Goal: Task Accomplishment & Management: Complete application form

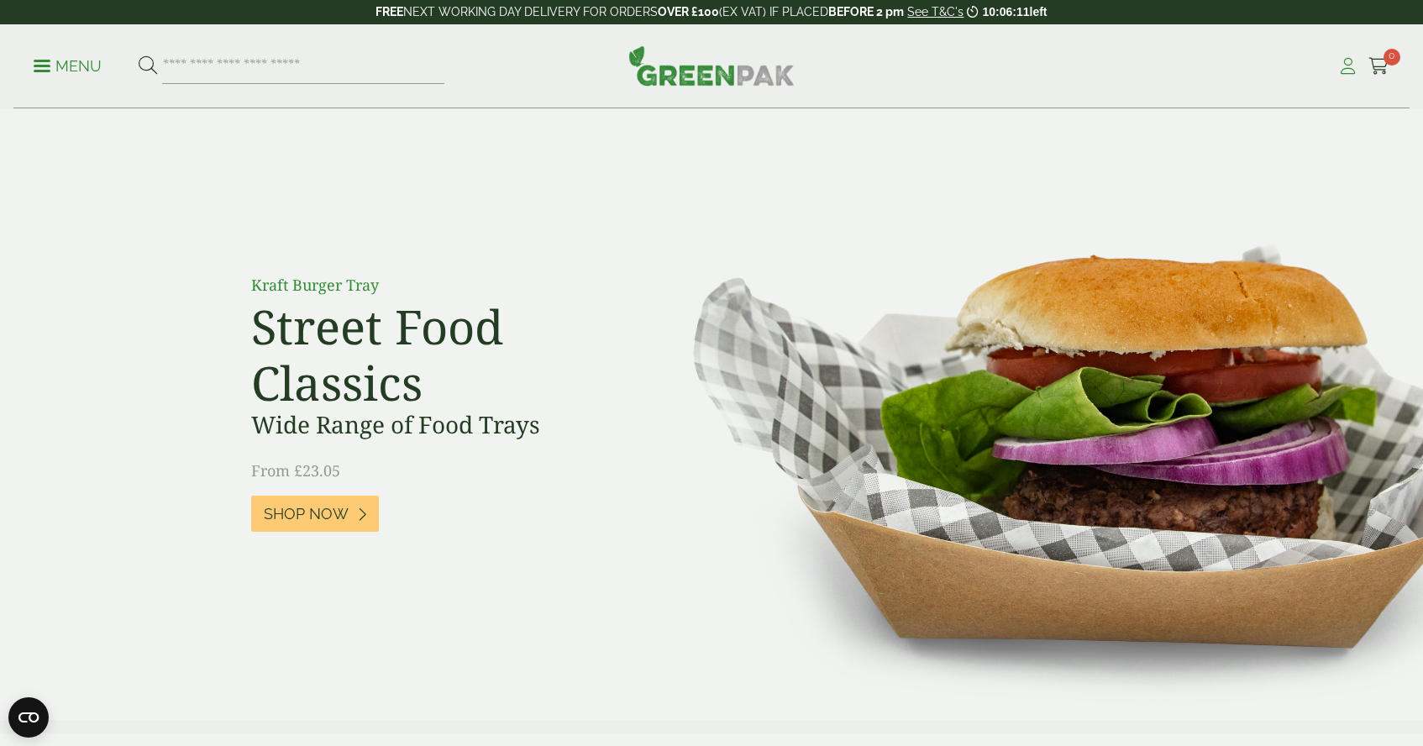
click at [1346, 67] on icon at bounding box center [1347, 66] width 21 height 17
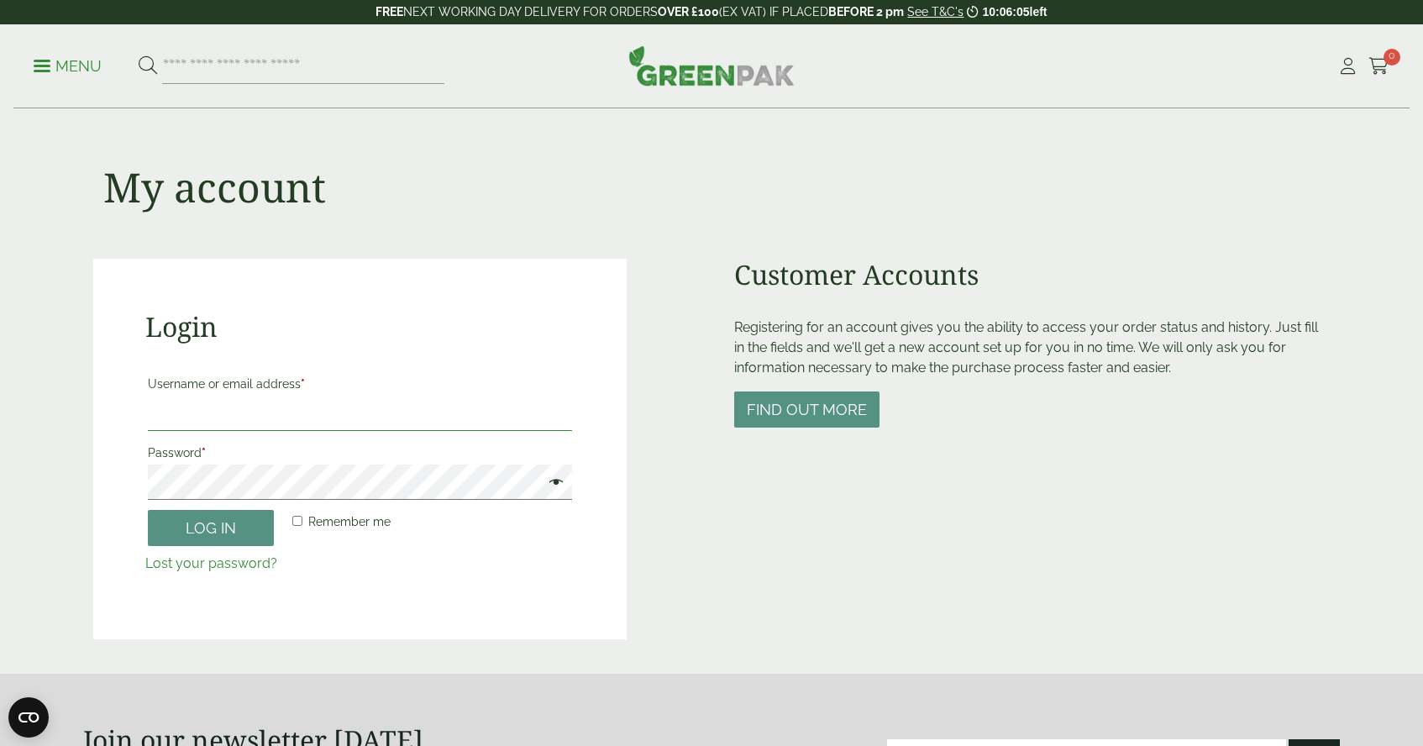
type input "**********"
click at [363, 550] on form "**********" at bounding box center [359, 472] width 429 height 204
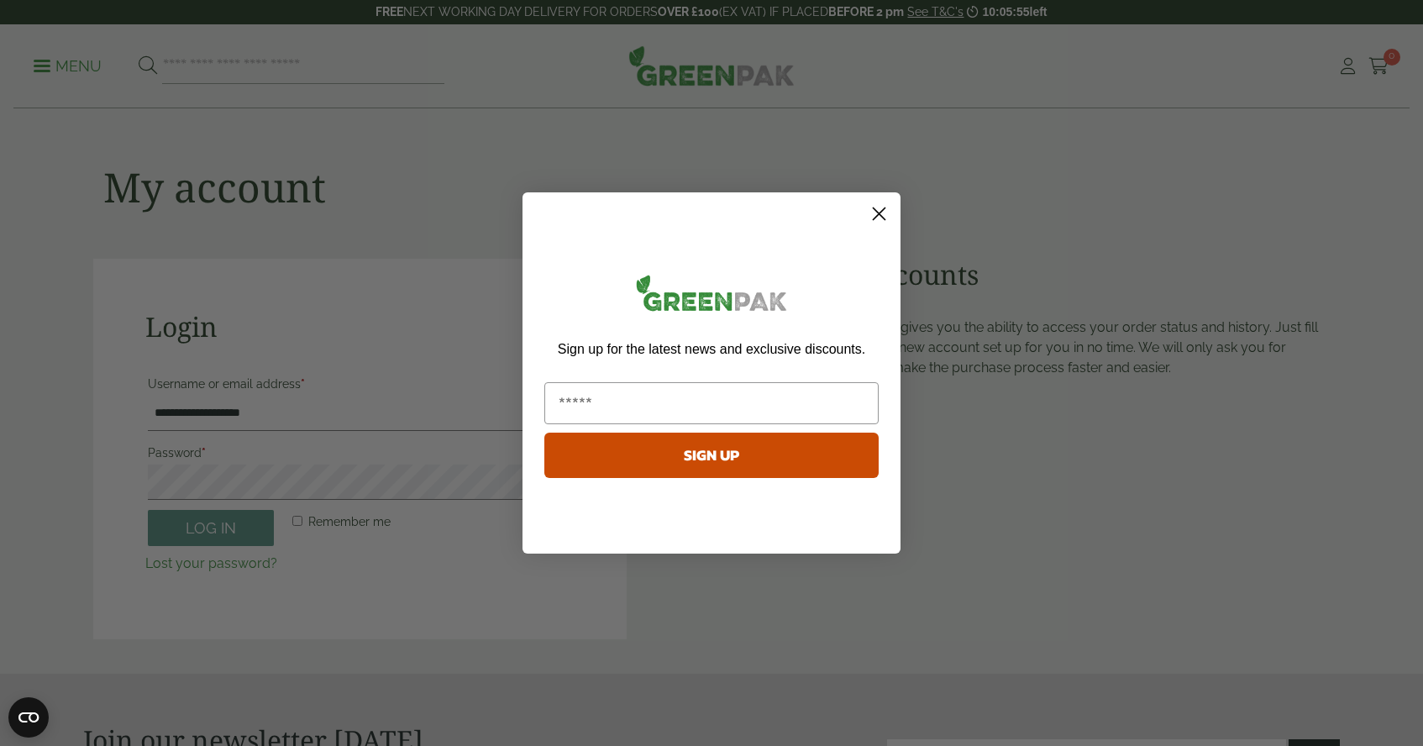
click at [879, 218] on circle "Close dialog" at bounding box center [879, 214] width 28 height 28
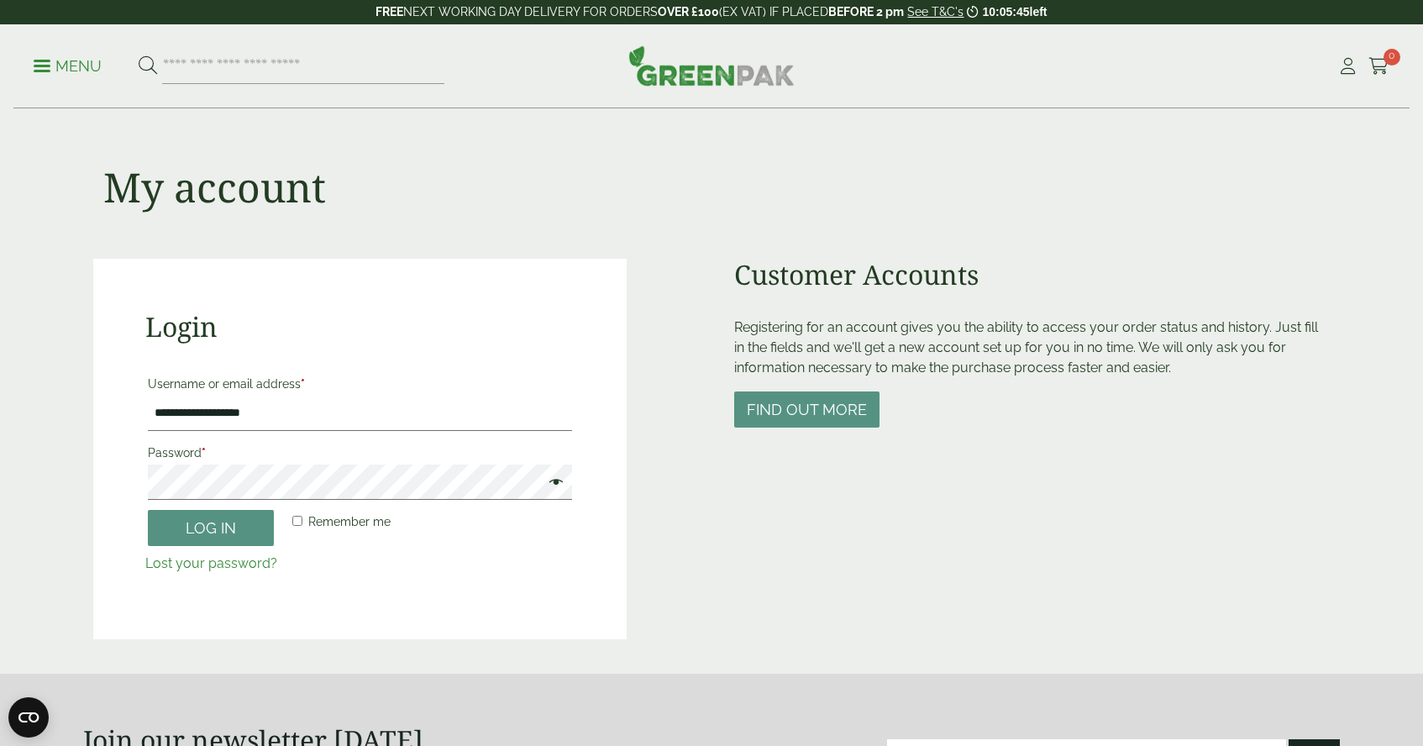
click at [254, 565] on link "Lost your password?" at bounding box center [211, 563] width 132 height 16
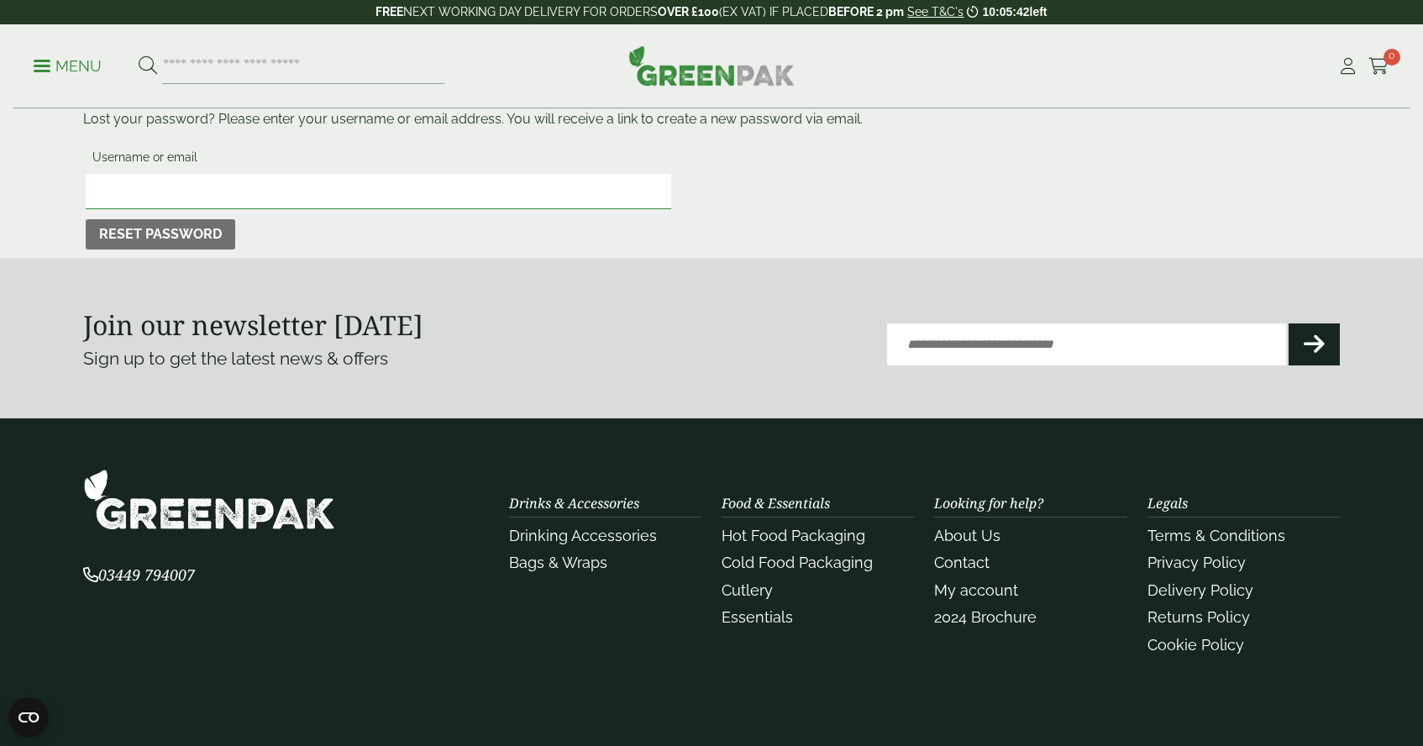
type input "**********"
click at [199, 228] on button "Reset password" at bounding box center [160, 234] width 149 height 30
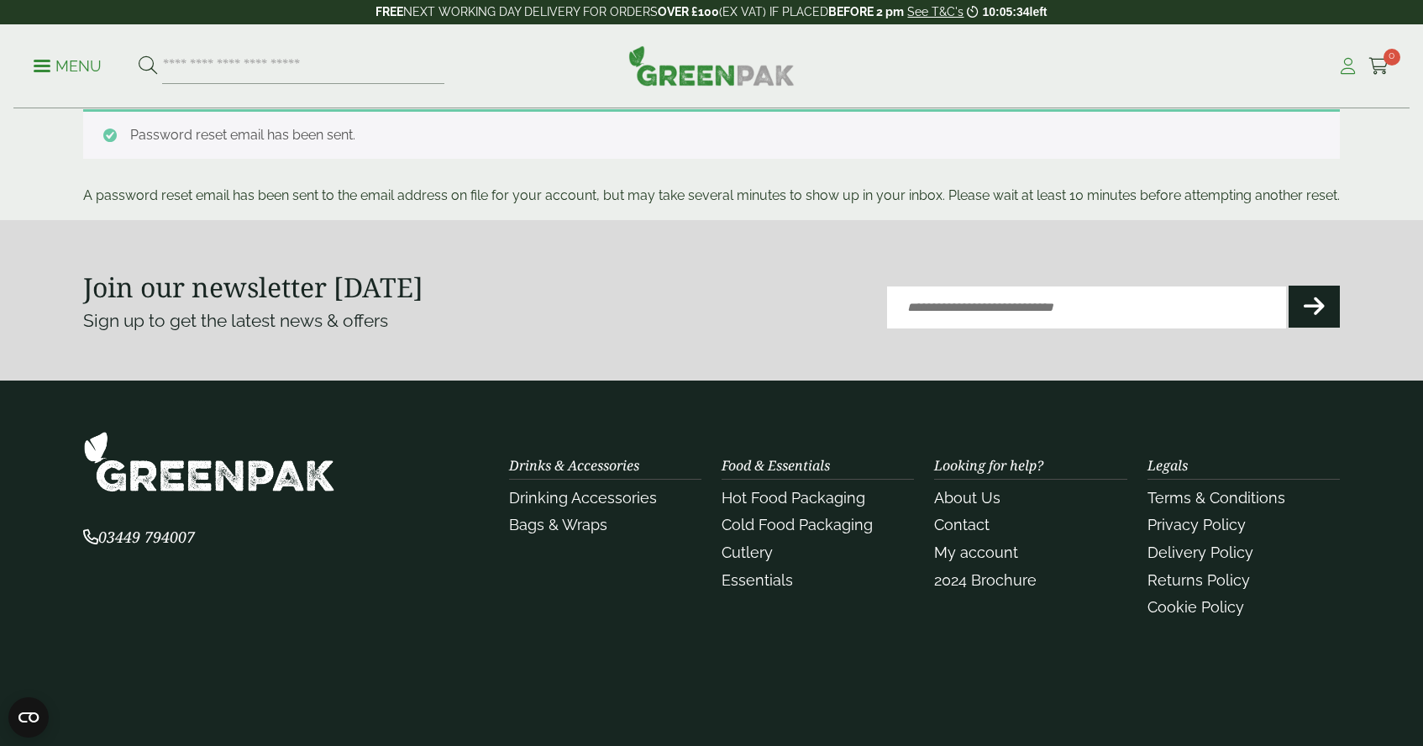
click at [1345, 60] on icon at bounding box center [1347, 66] width 21 height 17
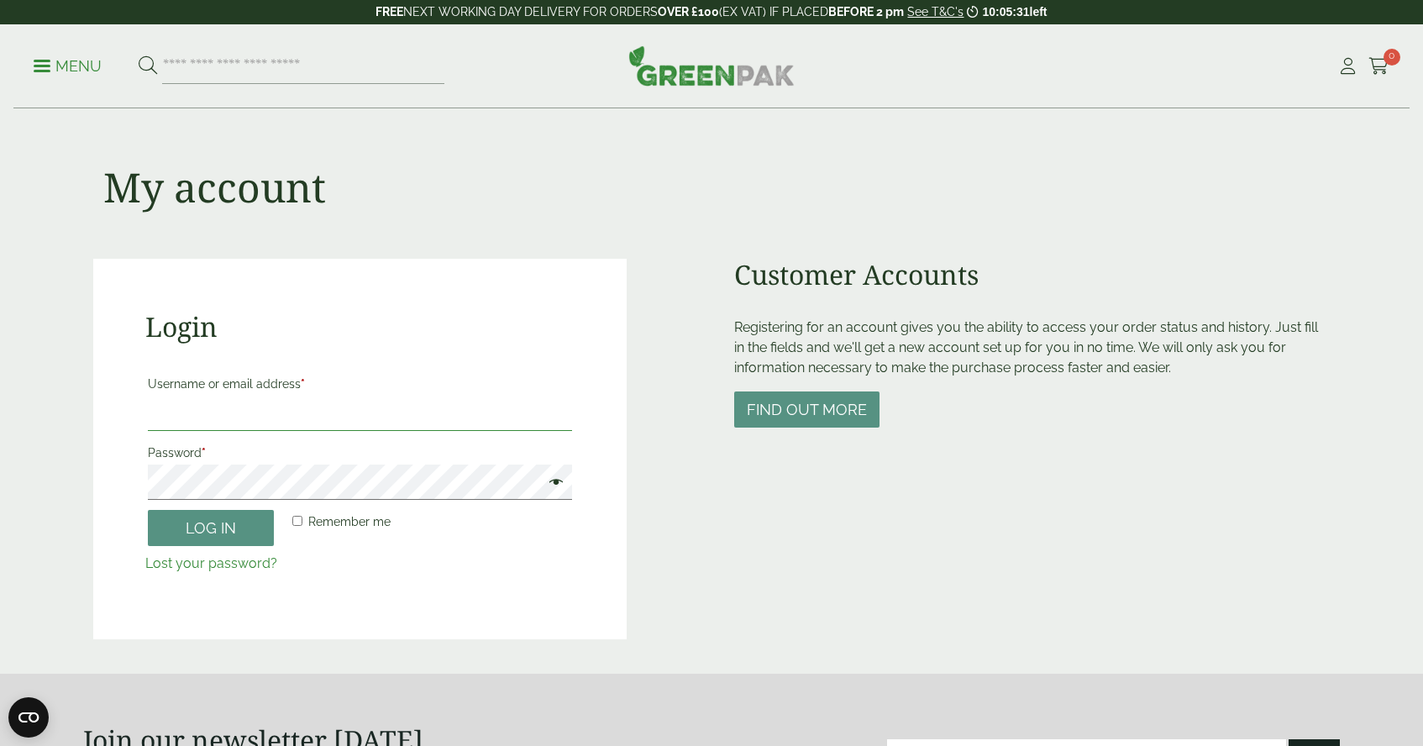
type input "**********"
click at [260, 501] on p "Password *" at bounding box center [359, 470] width 429 height 64
click at [237, 534] on button "Log in" at bounding box center [211, 528] width 126 height 36
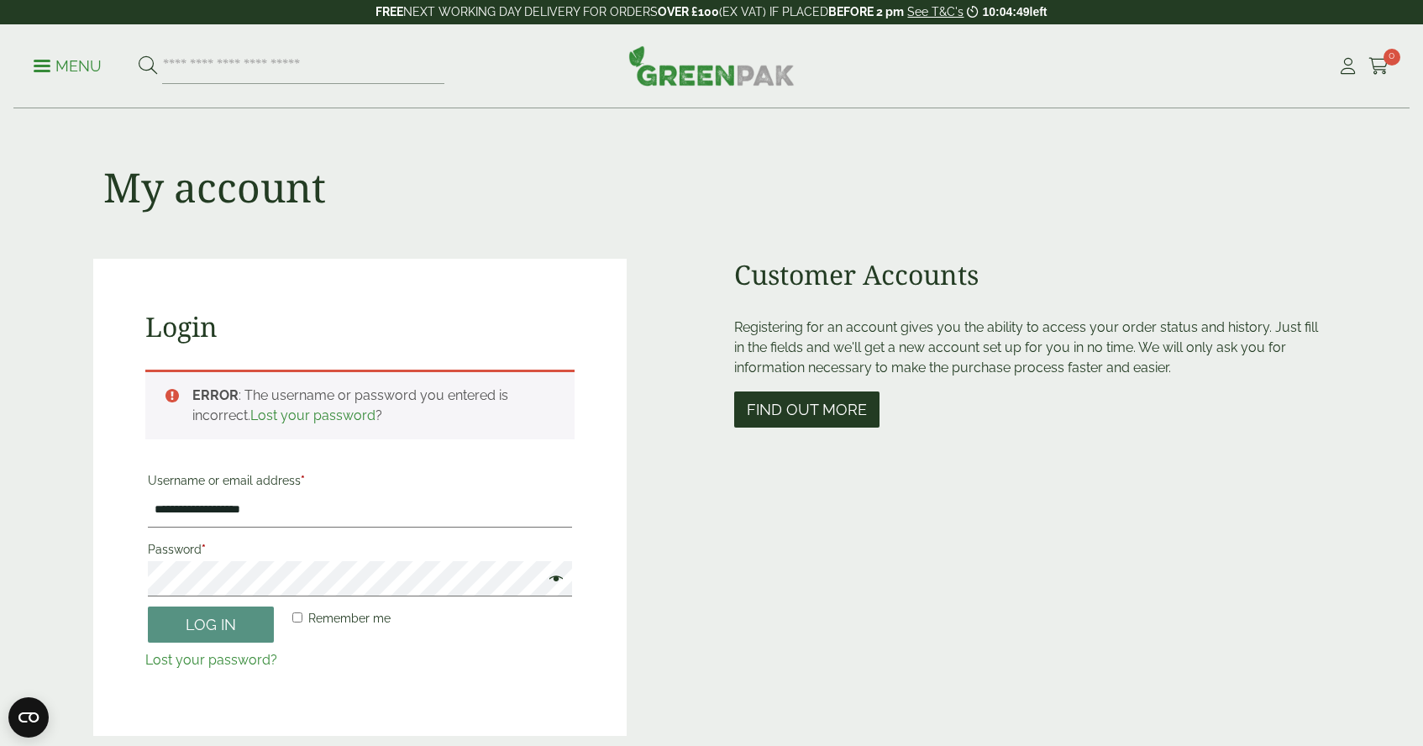
click at [832, 412] on button "Find out more" at bounding box center [806, 409] width 145 height 36
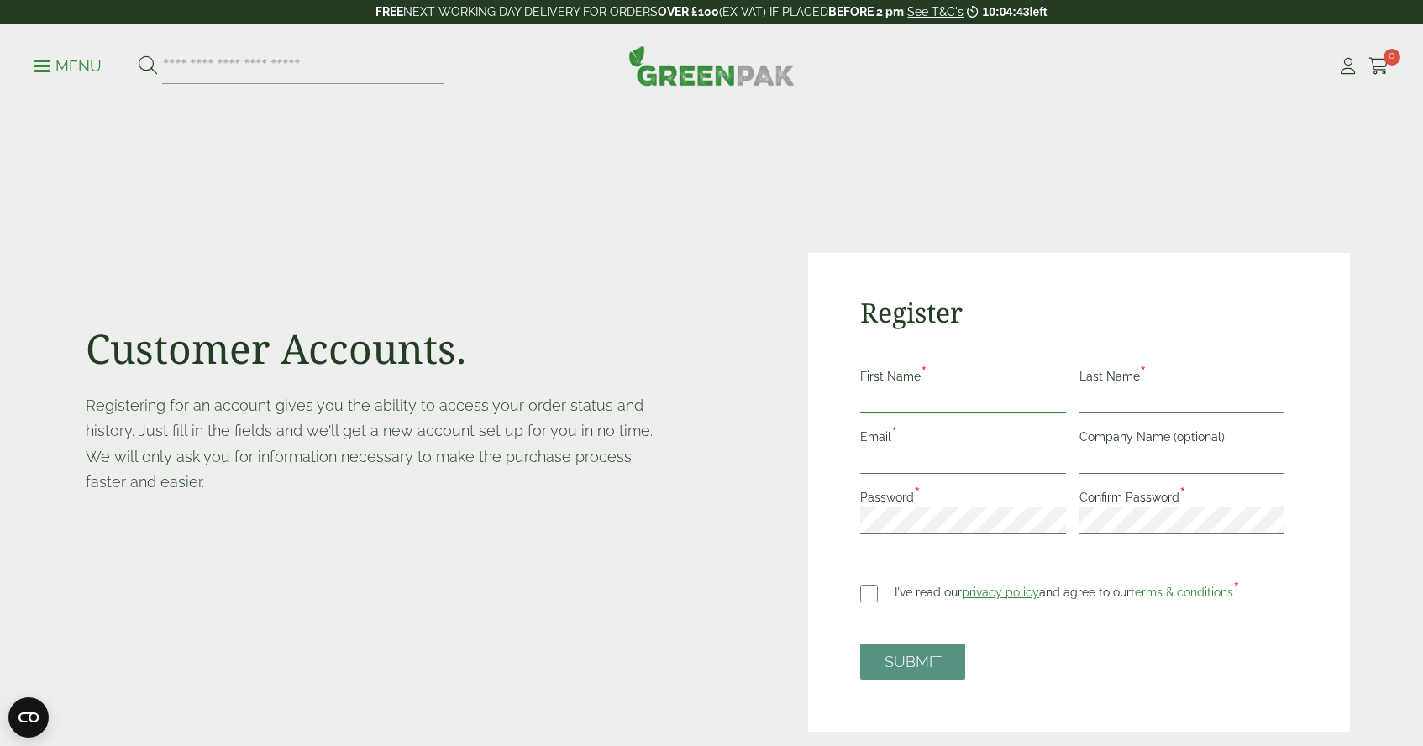
click at [1048, 396] on input "First Name *" at bounding box center [963, 399] width 206 height 27
type input "******"
type input "*******"
type input "**********"
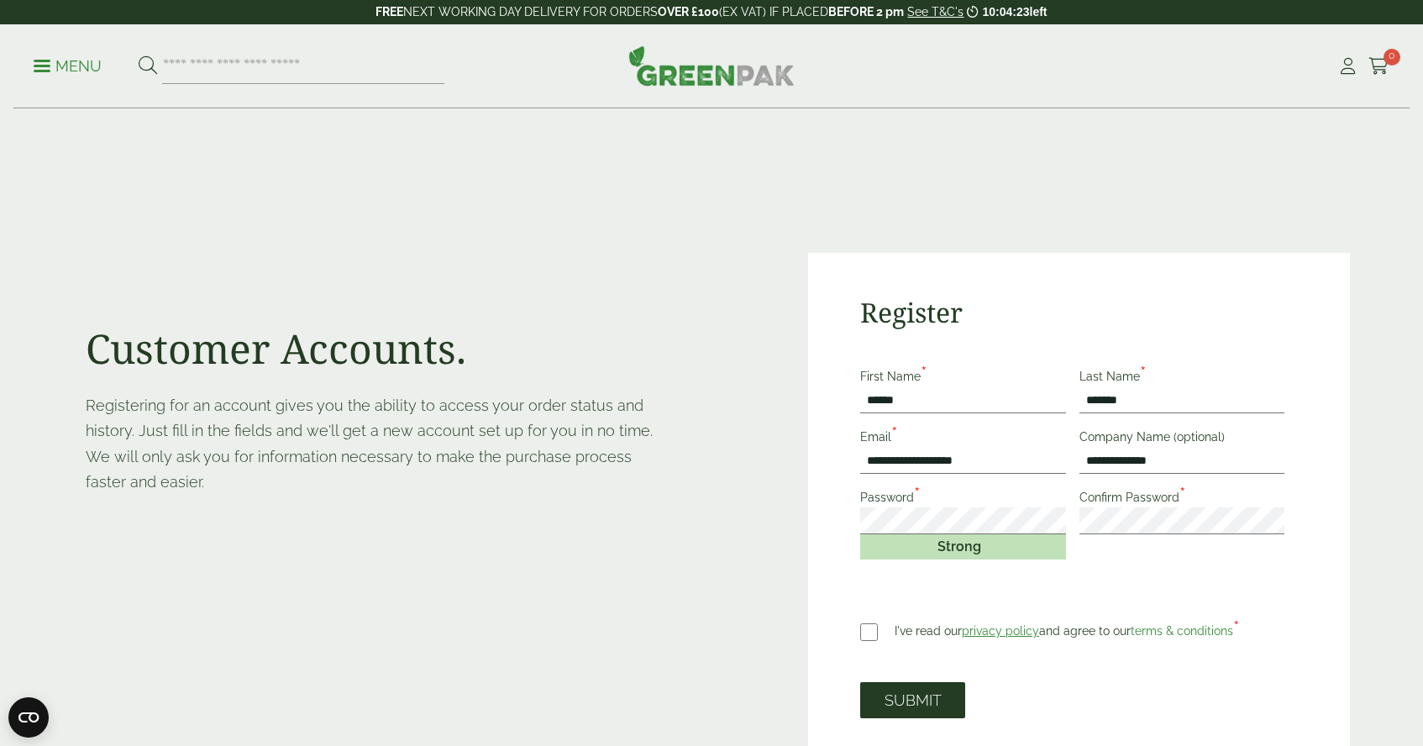
click at [941, 704] on button "SUBMIT" at bounding box center [912, 700] width 105 height 36
click at [901, 705] on button "SUBMIT" at bounding box center [912, 700] width 105 height 36
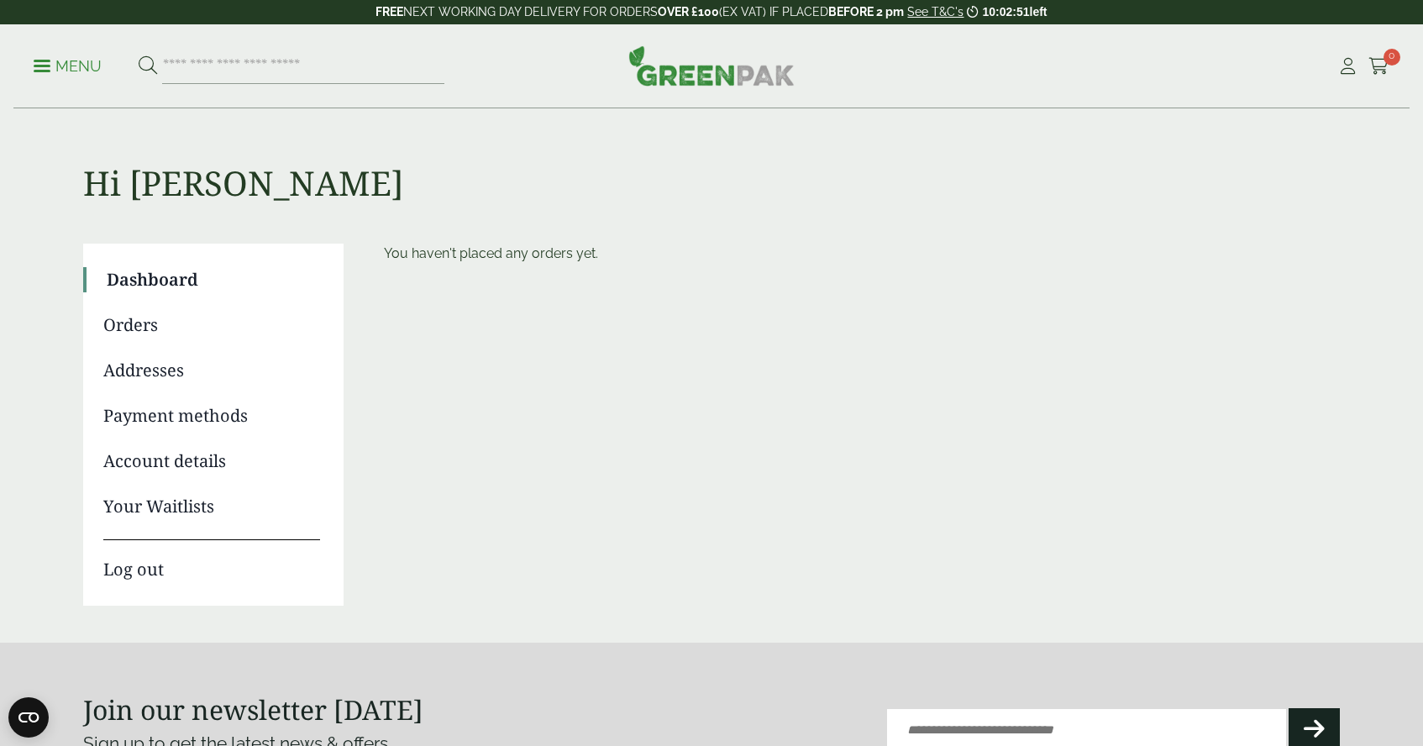
click at [67, 60] on p "Menu" at bounding box center [68, 66] width 68 height 20
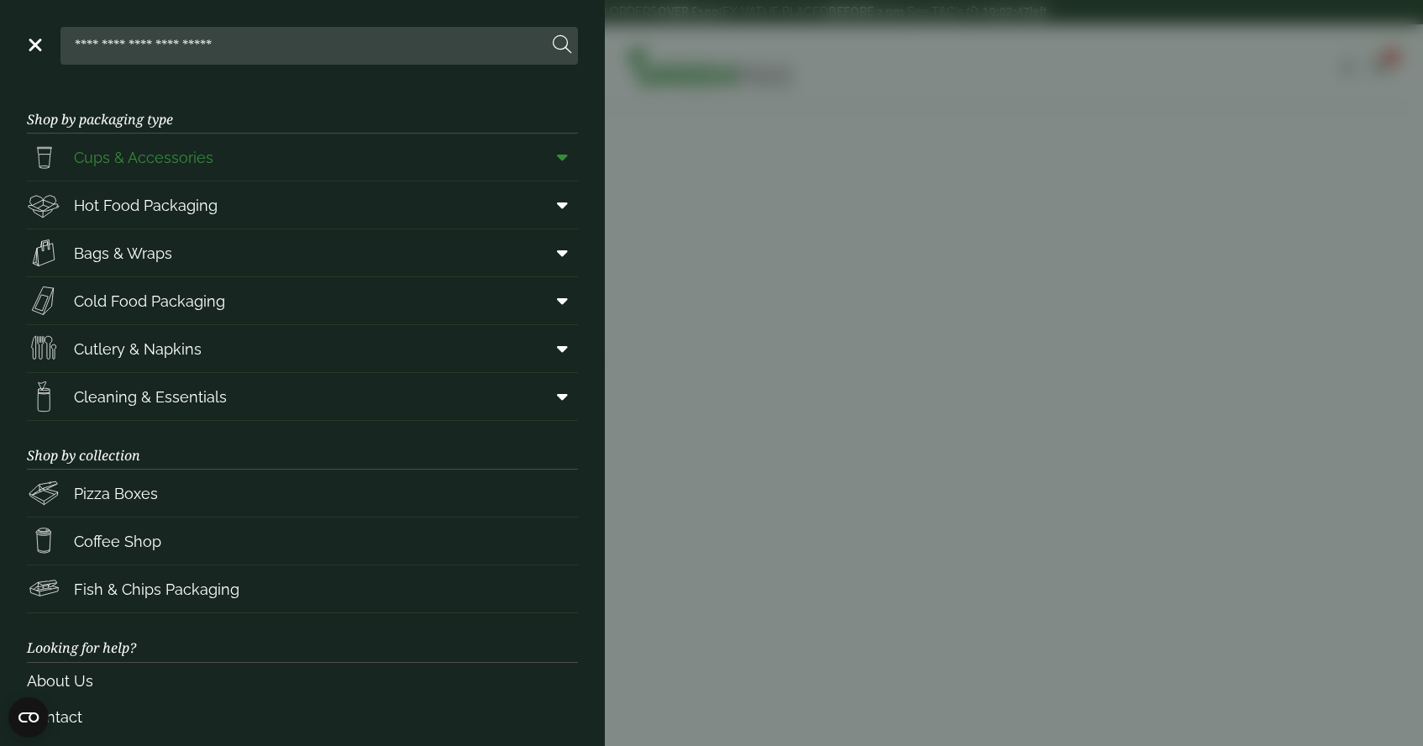
click at [144, 161] on span "Cups & Accessories" at bounding box center [143, 157] width 139 height 23
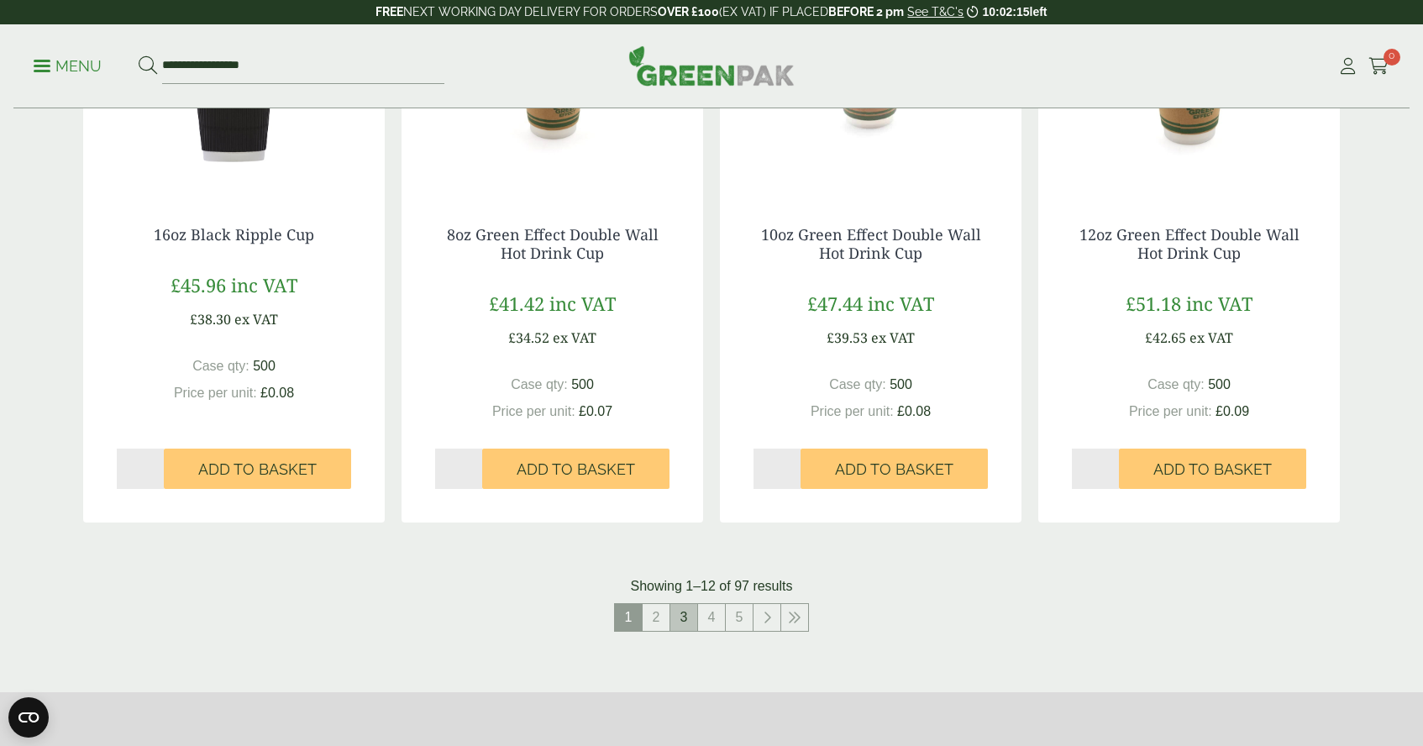
scroll to position [1510, 0]
click at [658, 610] on link "2" at bounding box center [655, 616] width 27 height 27
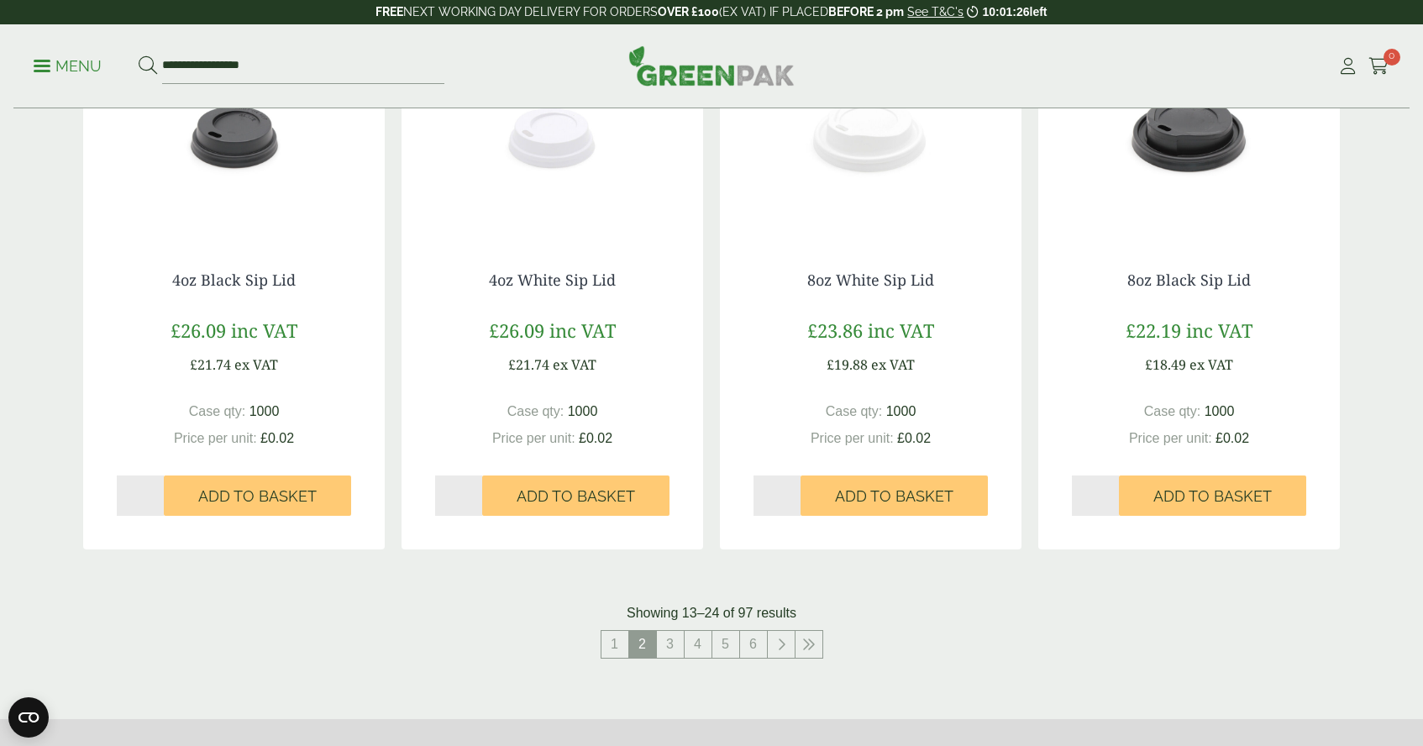
scroll to position [1485, 0]
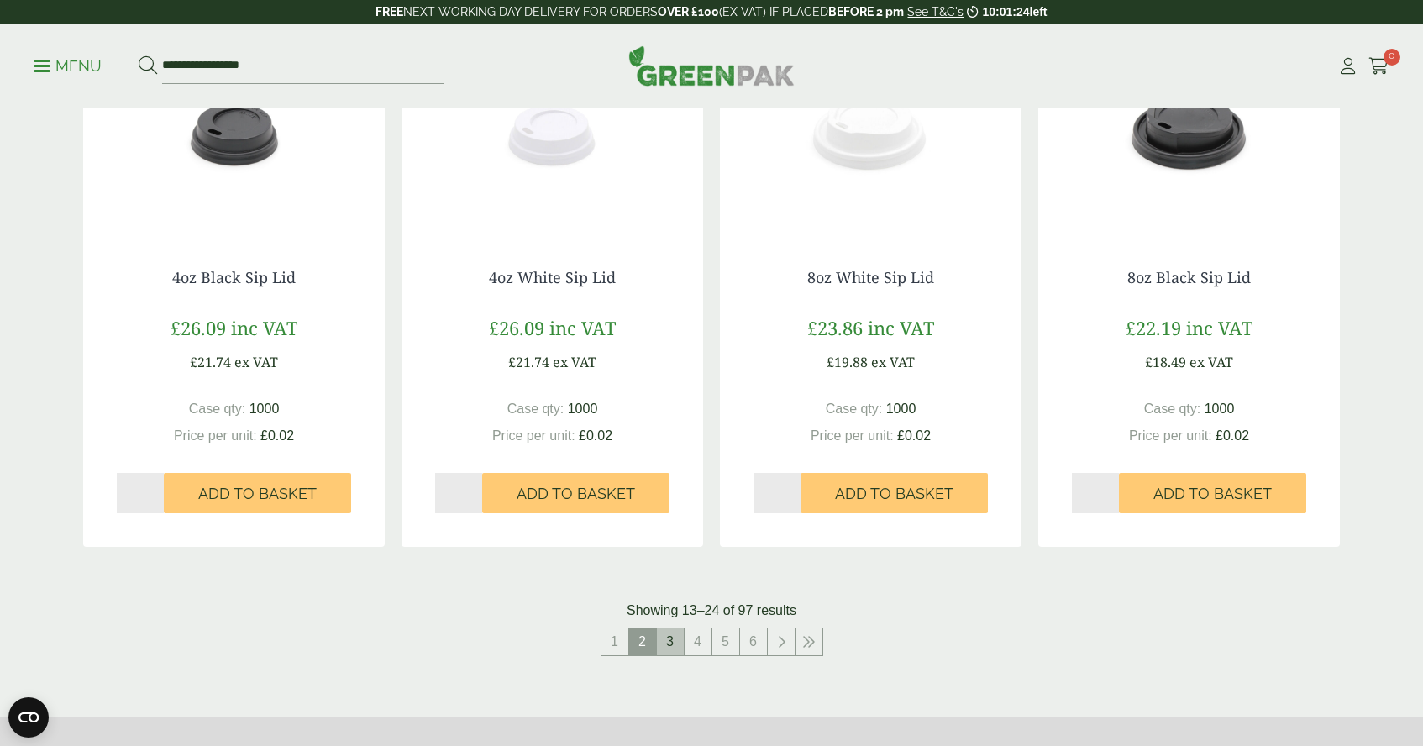
click at [670, 643] on link "3" at bounding box center [670, 641] width 27 height 27
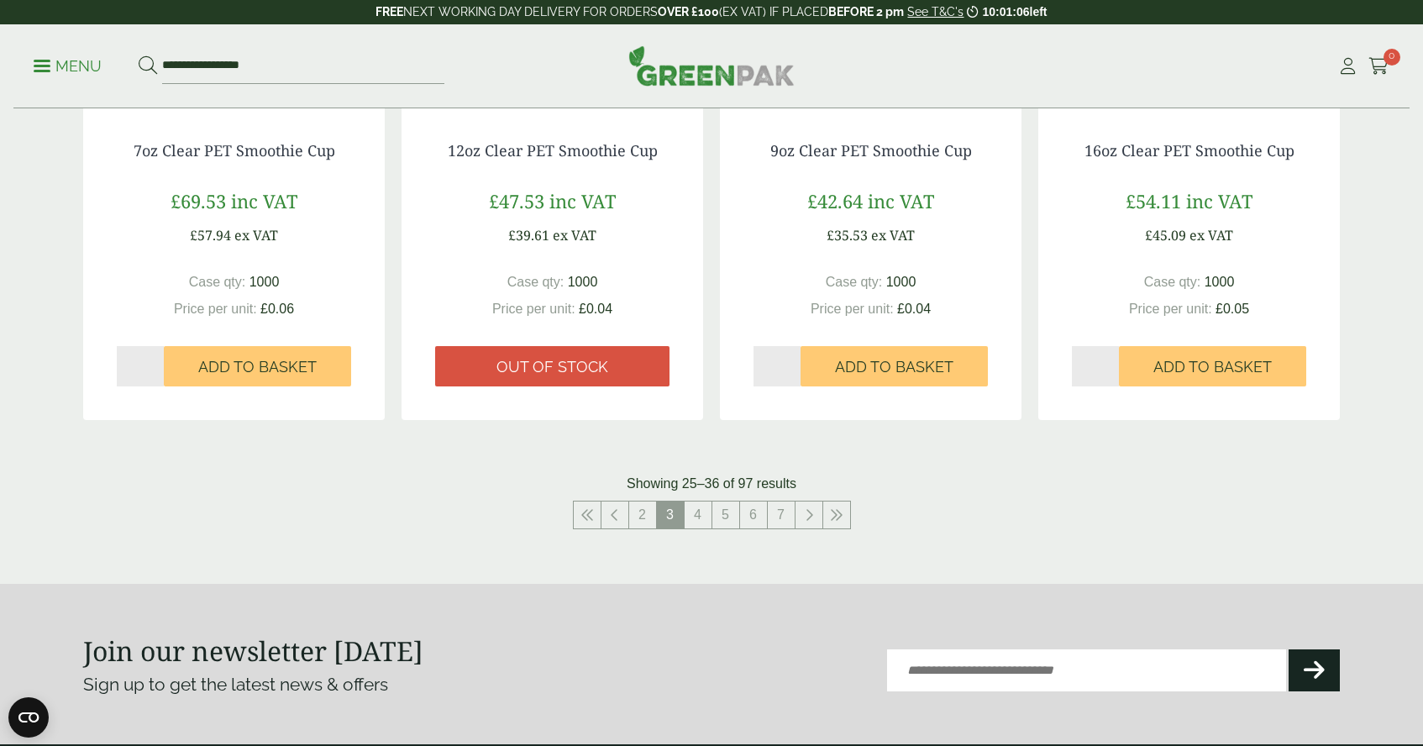
scroll to position [1596, 0]
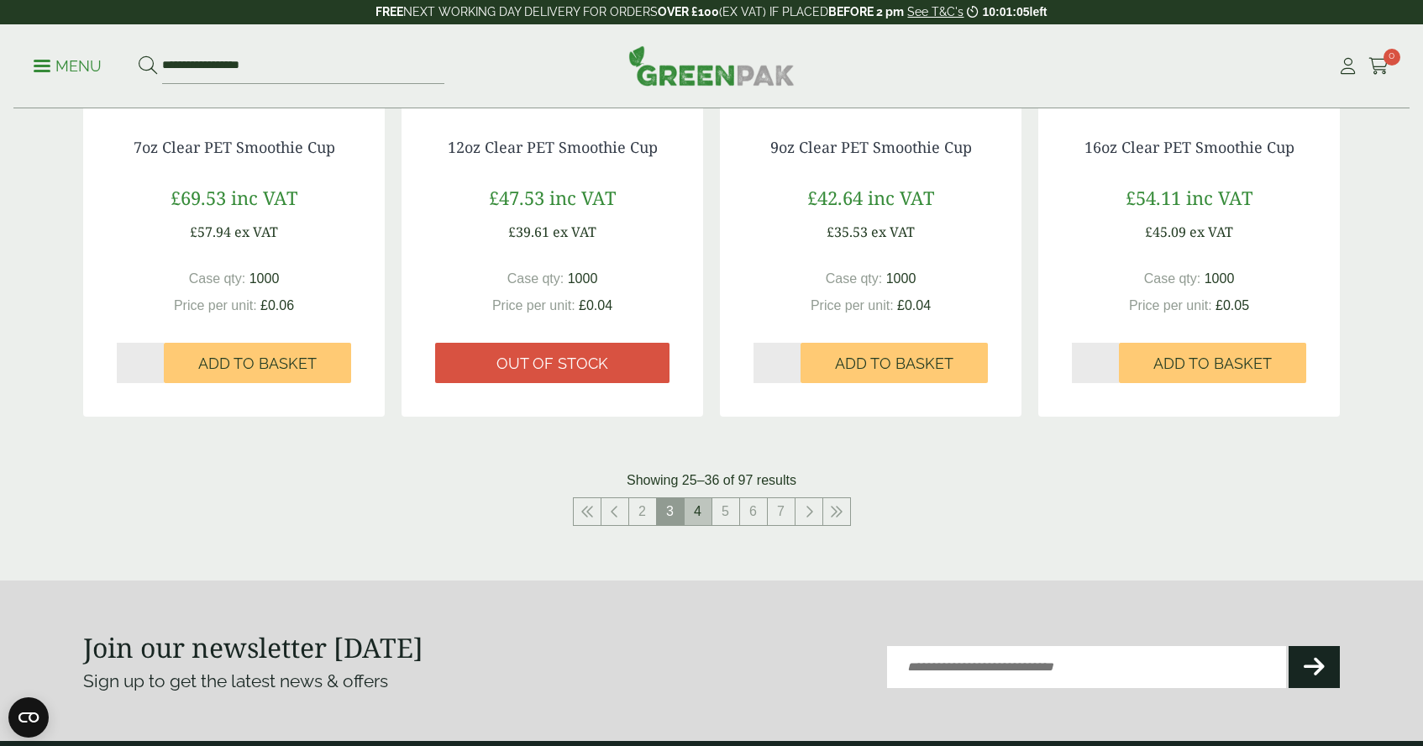
click at [705, 506] on link "4" at bounding box center [697, 511] width 27 height 27
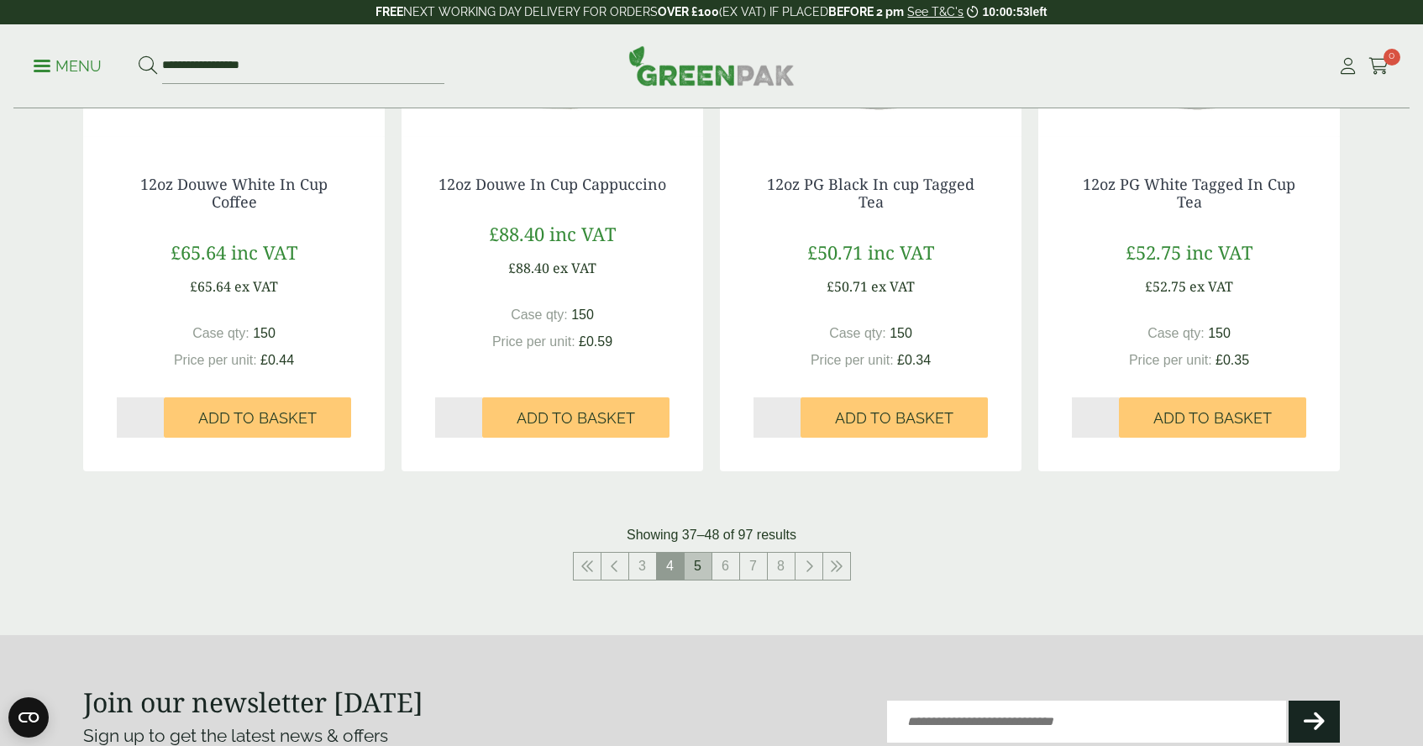
click at [702, 561] on link "5" at bounding box center [697, 566] width 27 height 27
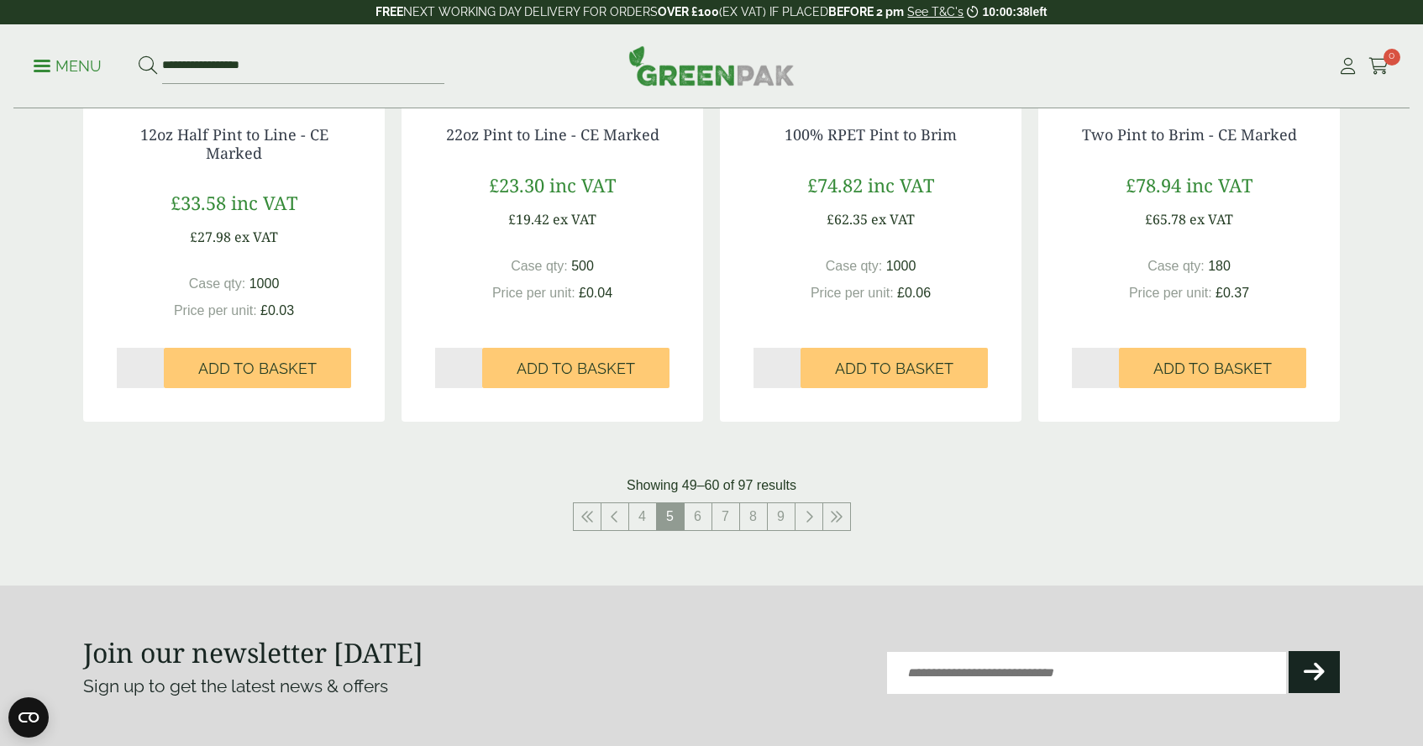
scroll to position [1631, 0]
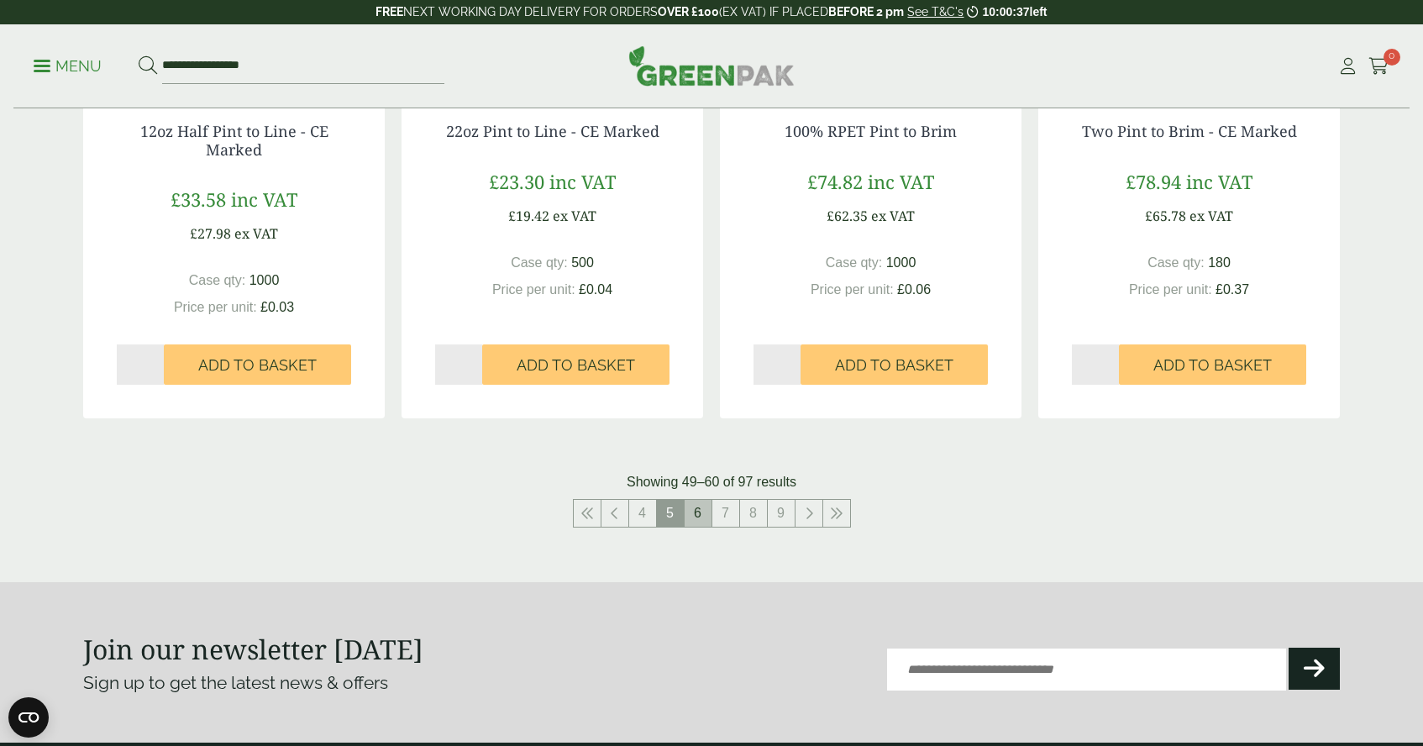
click at [703, 511] on link "6" at bounding box center [697, 513] width 27 height 27
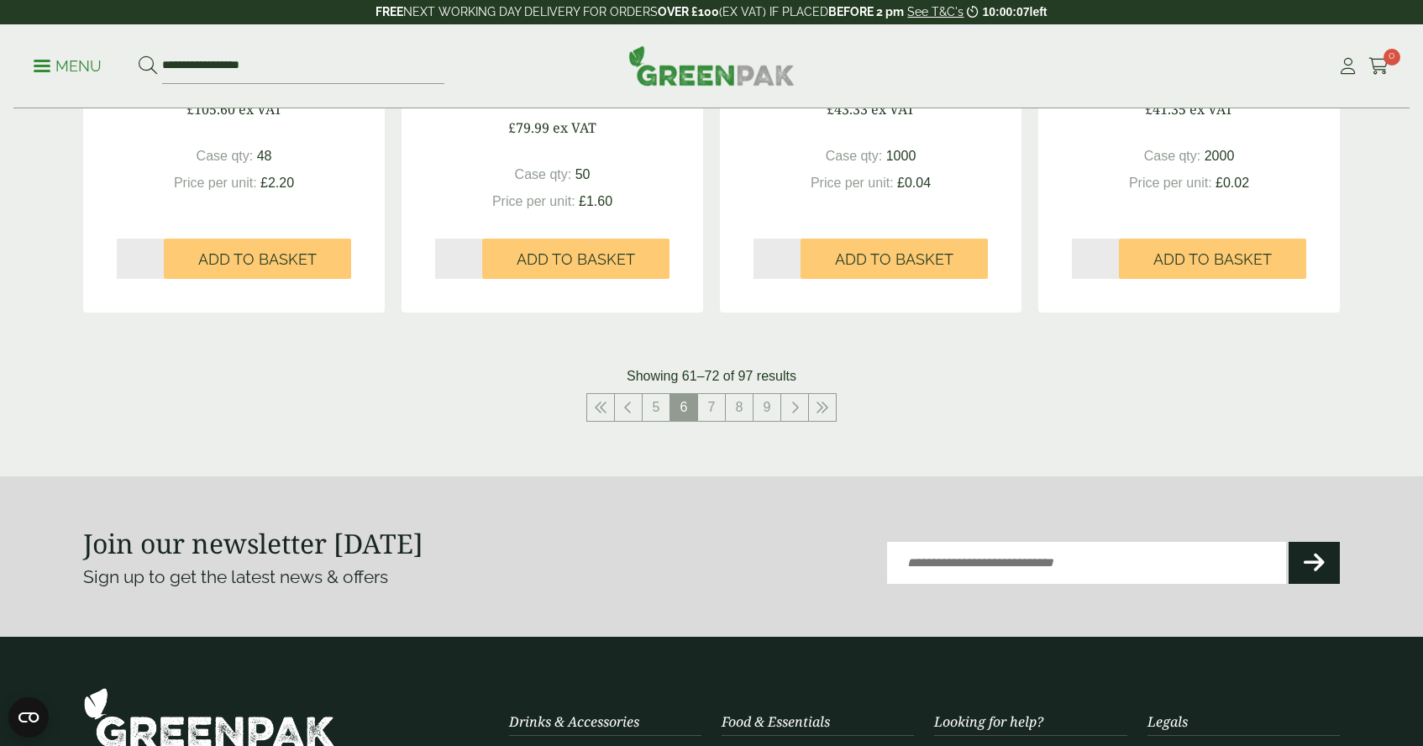
scroll to position [1784, 0]
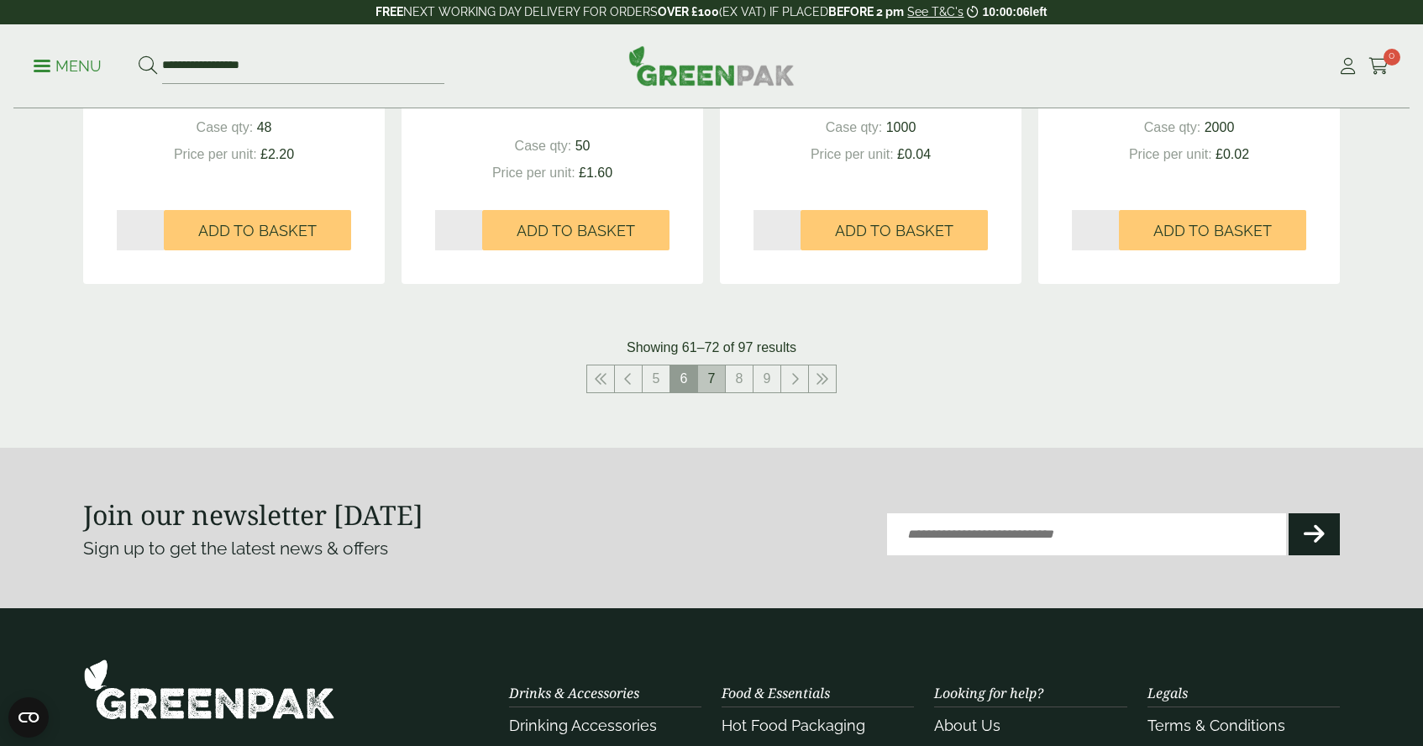
click at [713, 380] on link "7" at bounding box center [711, 378] width 27 height 27
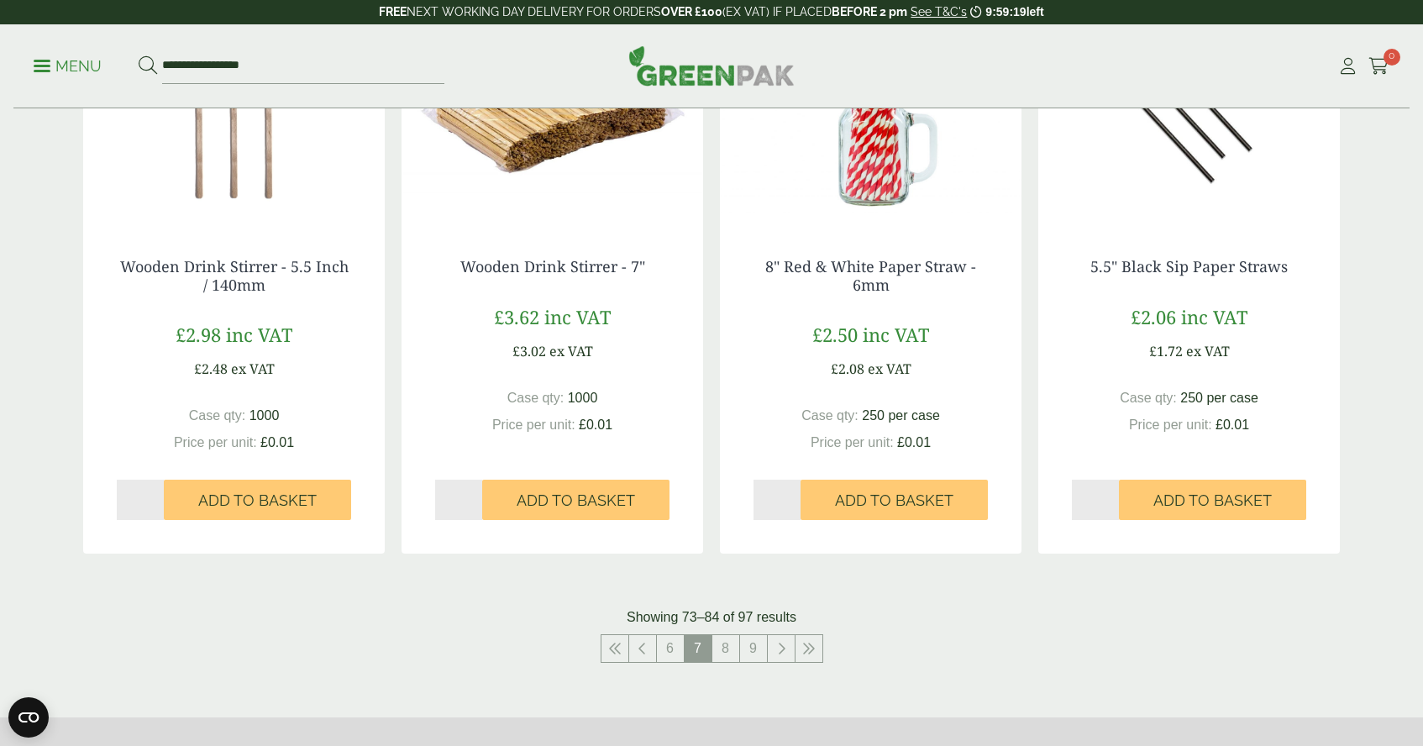
scroll to position [1507, 0]
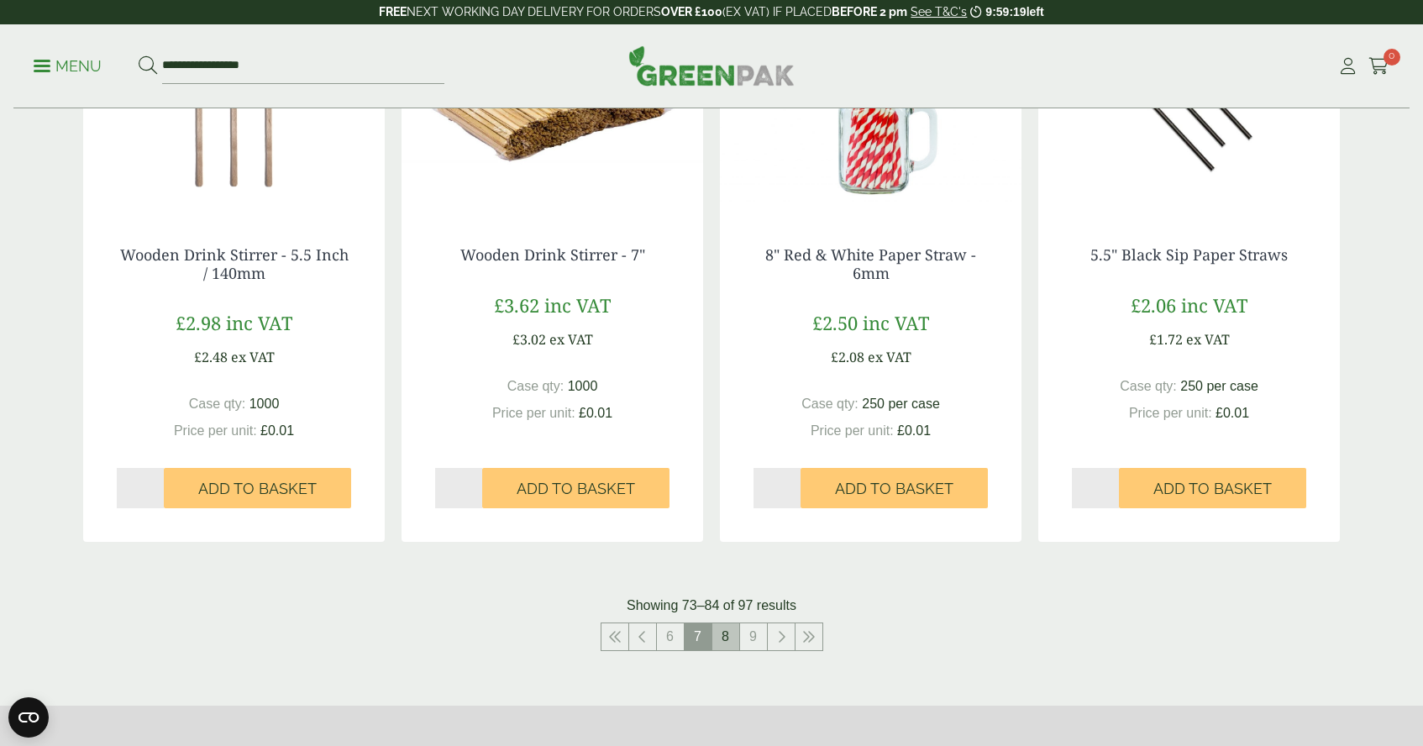
click at [722, 632] on link "8" at bounding box center [725, 636] width 27 height 27
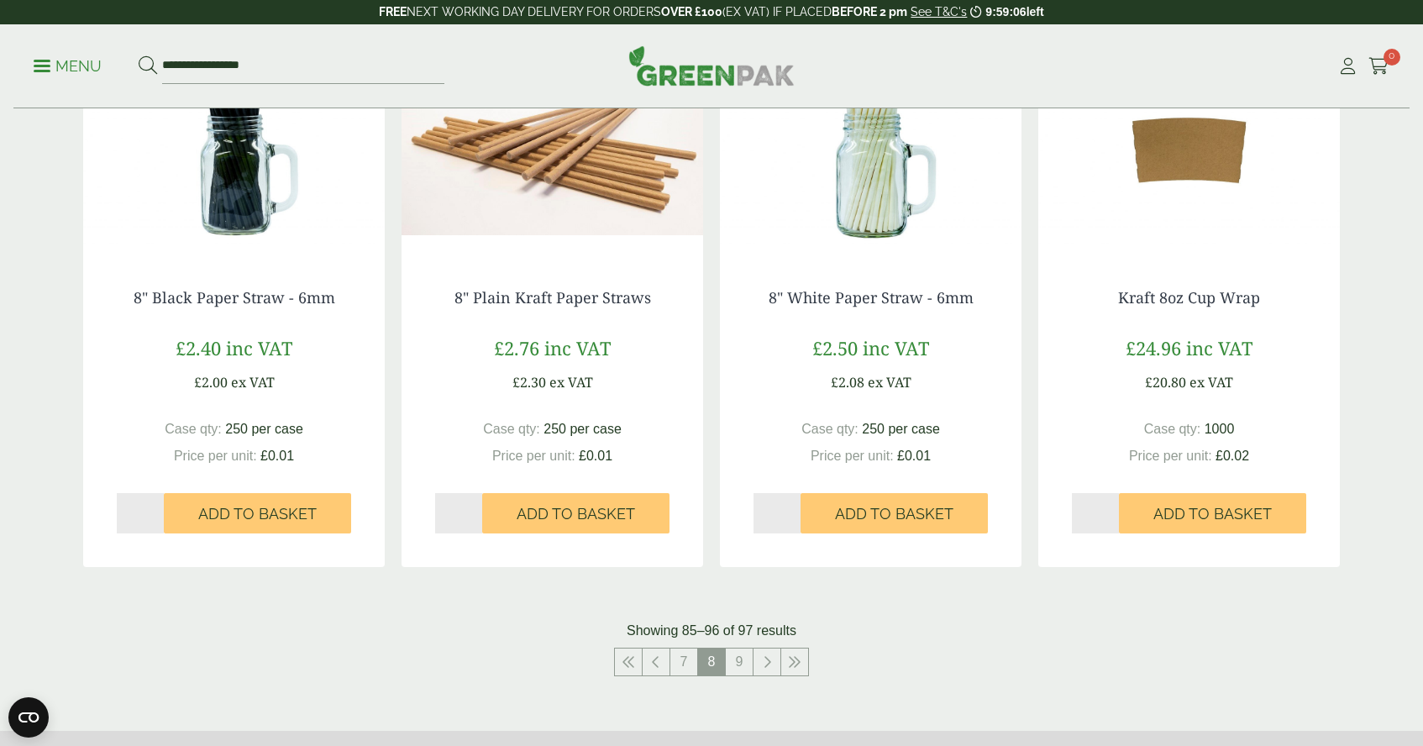
scroll to position [1484, 0]
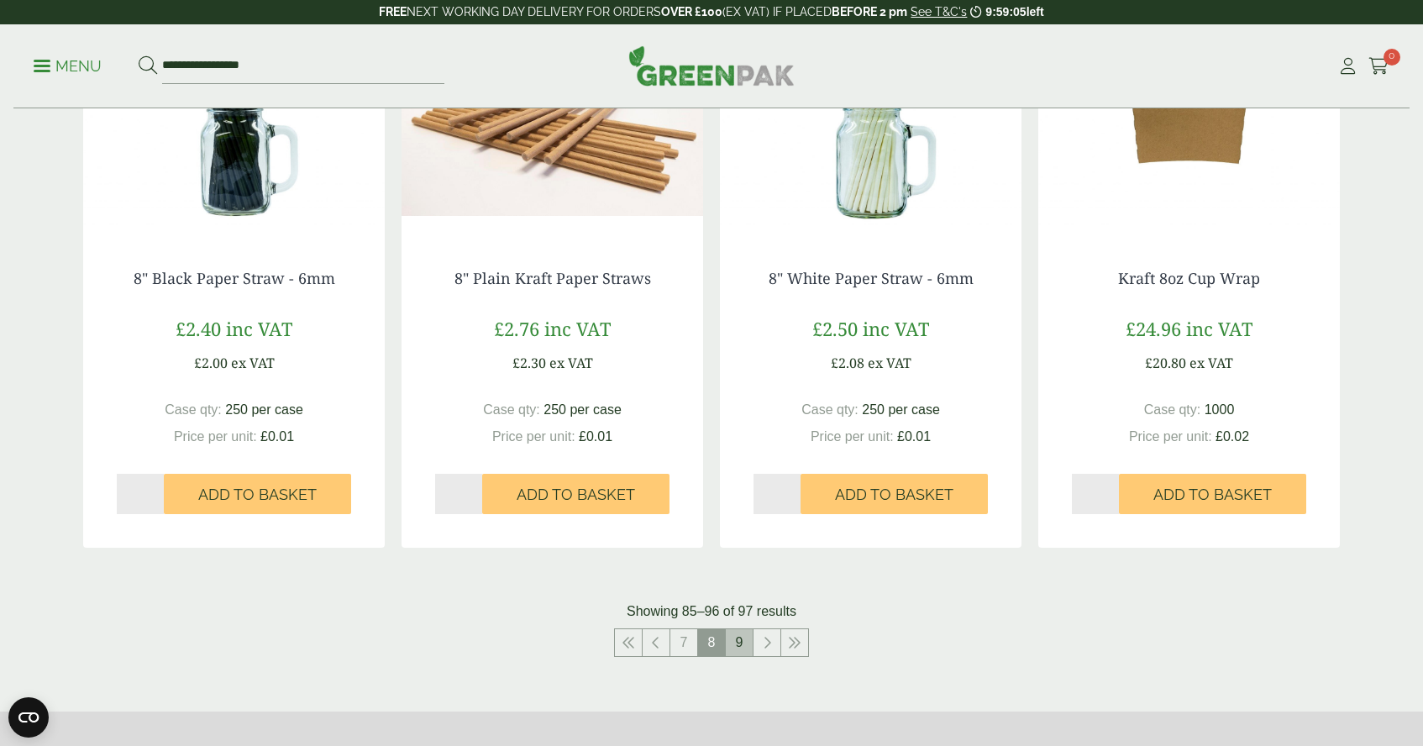
click at [741, 640] on link "9" at bounding box center [739, 642] width 27 height 27
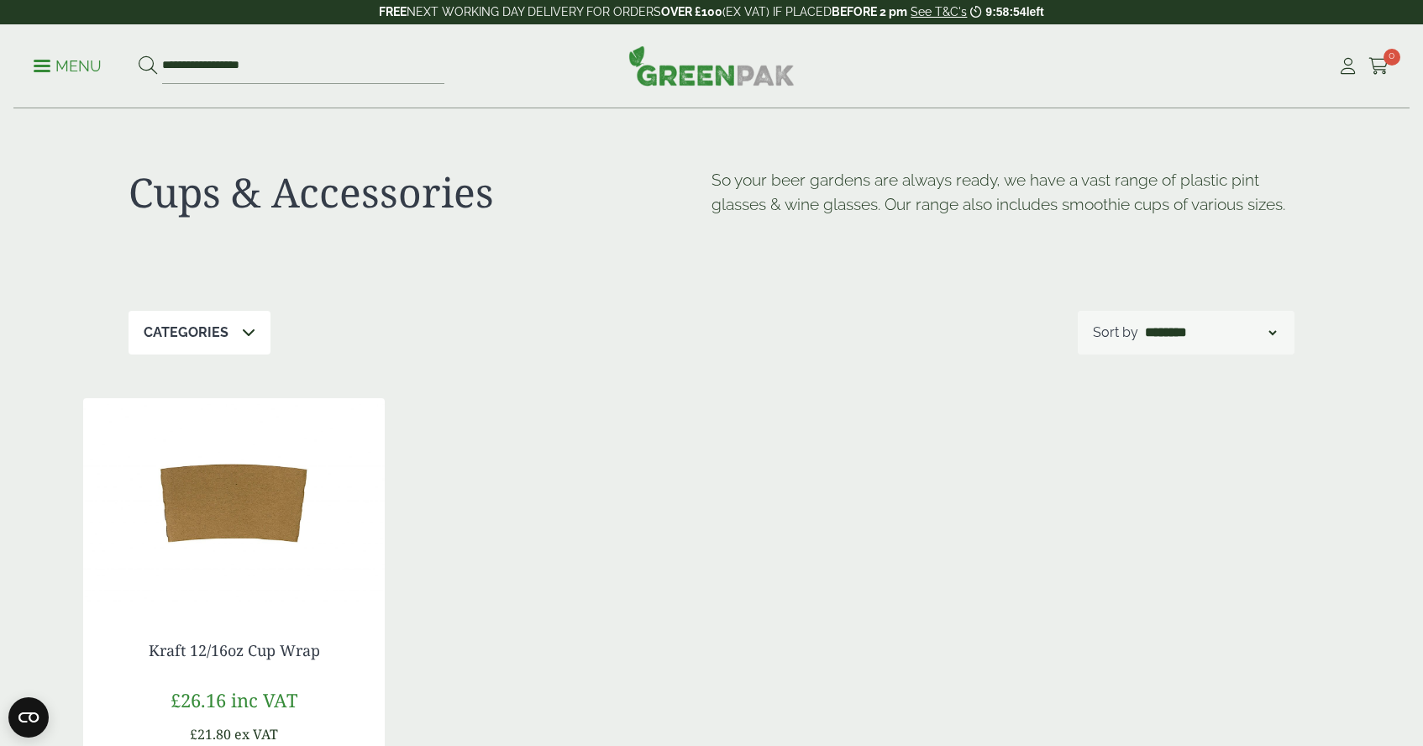
click at [81, 69] on p "Menu" at bounding box center [68, 66] width 68 height 20
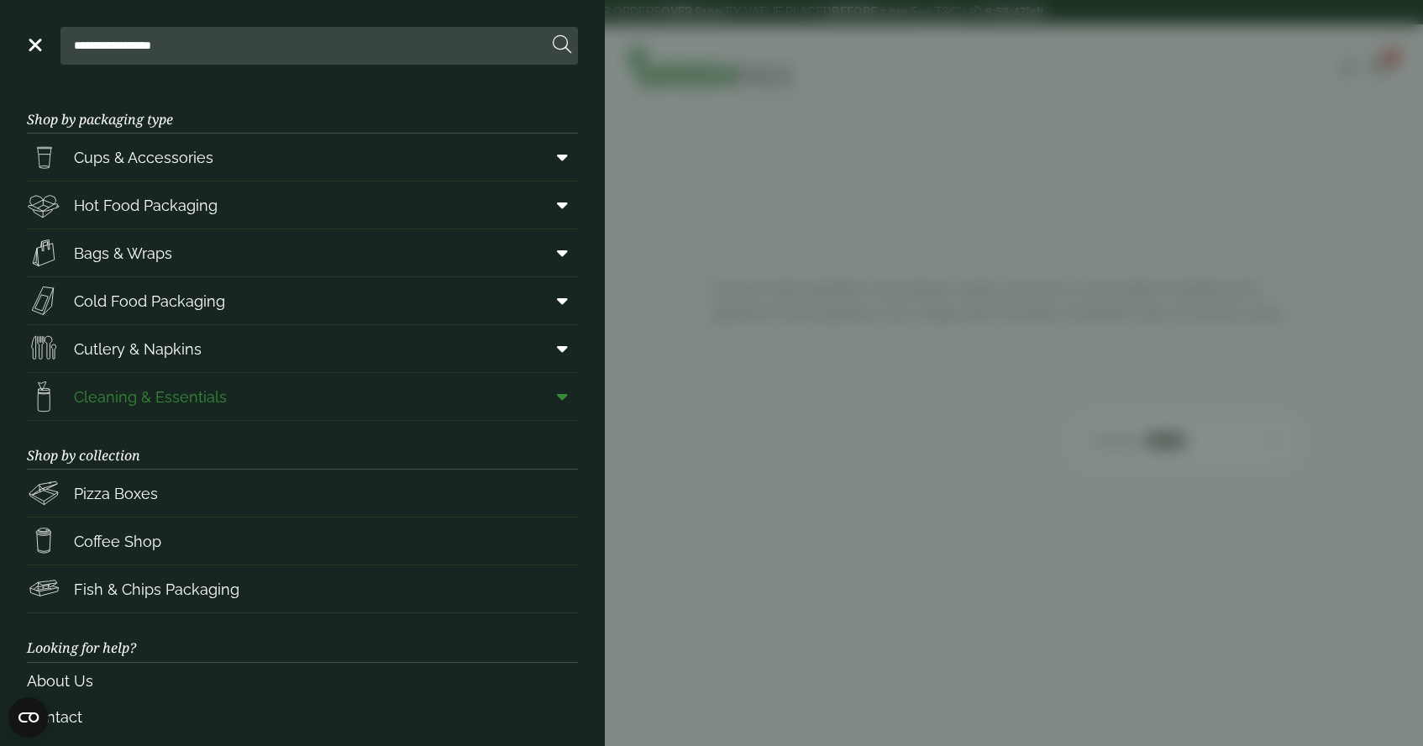
click at [197, 396] on span "Cleaning & Essentials" at bounding box center [150, 396] width 153 height 23
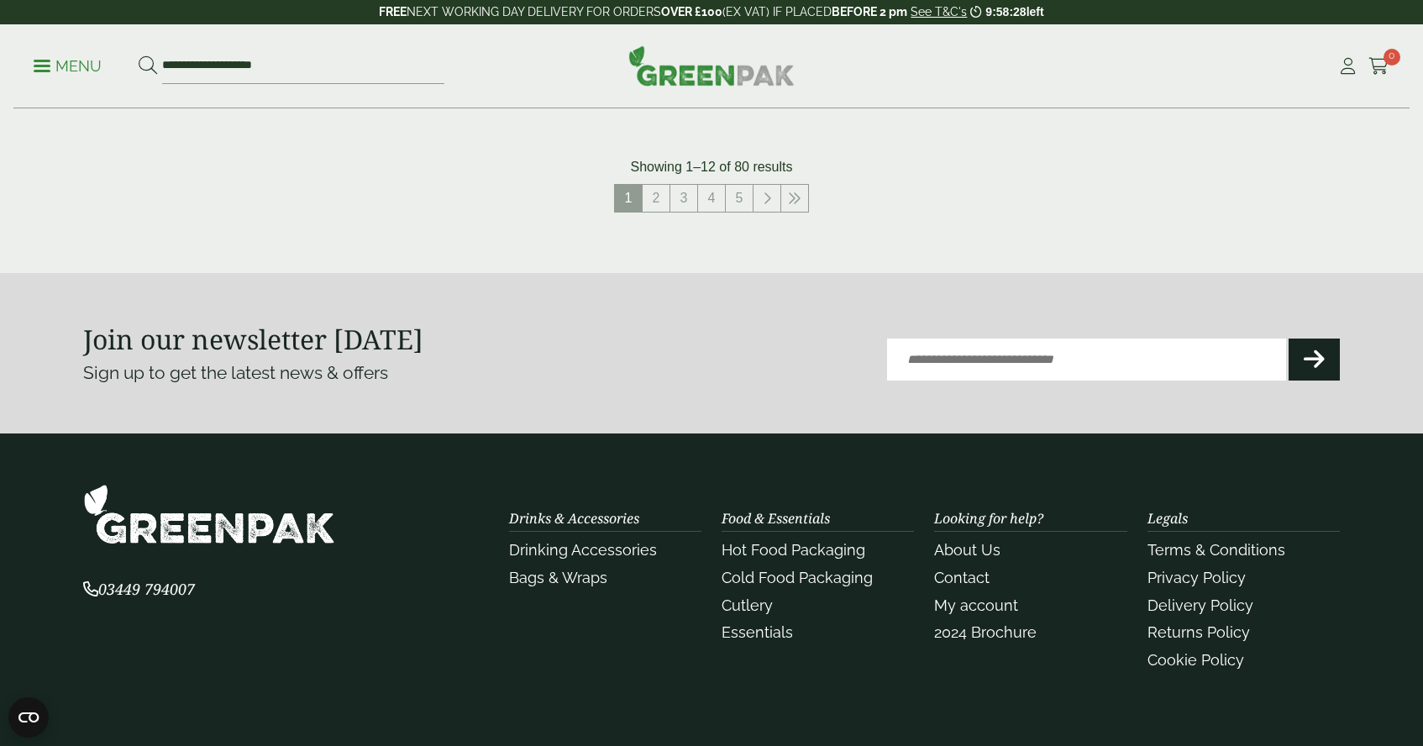
scroll to position [1937, 0]
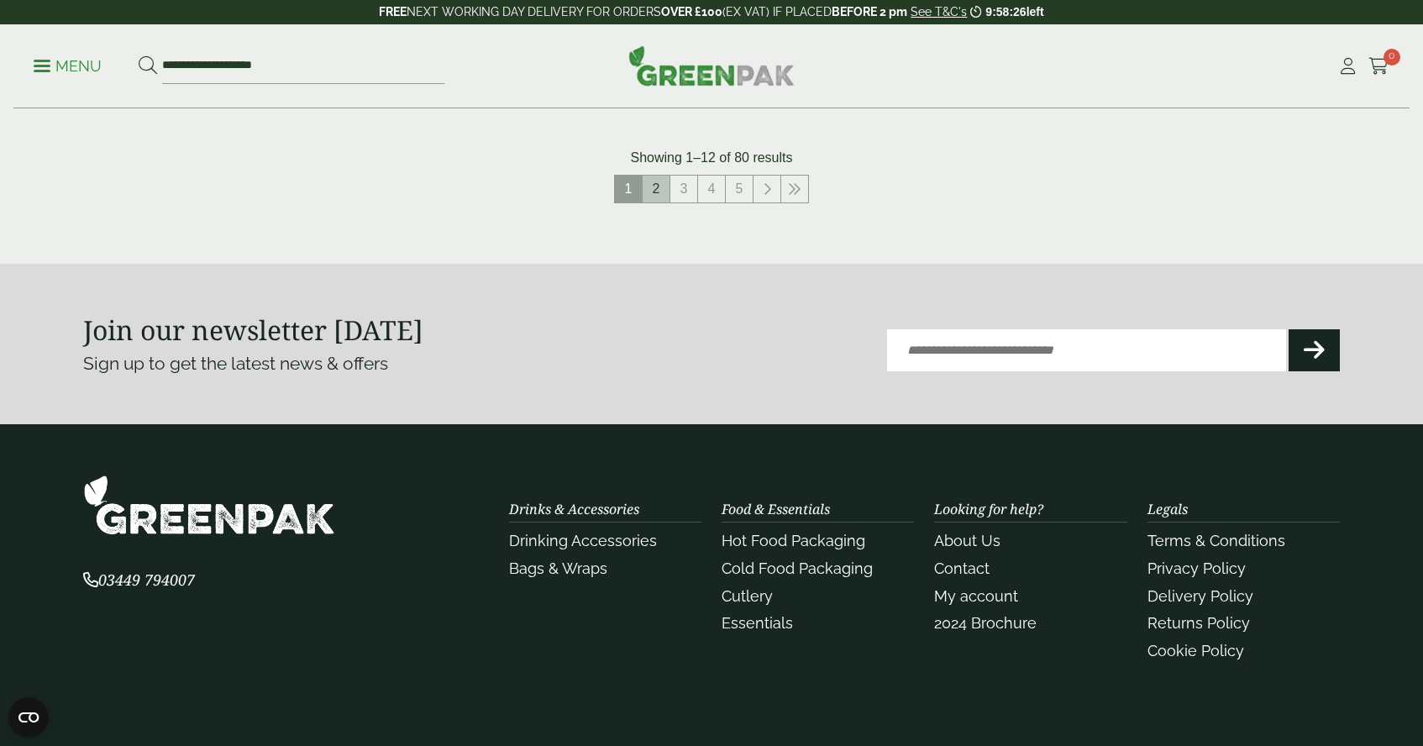
click at [658, 178] on link "2" at bounding box center [655, 189] width 27 height 27
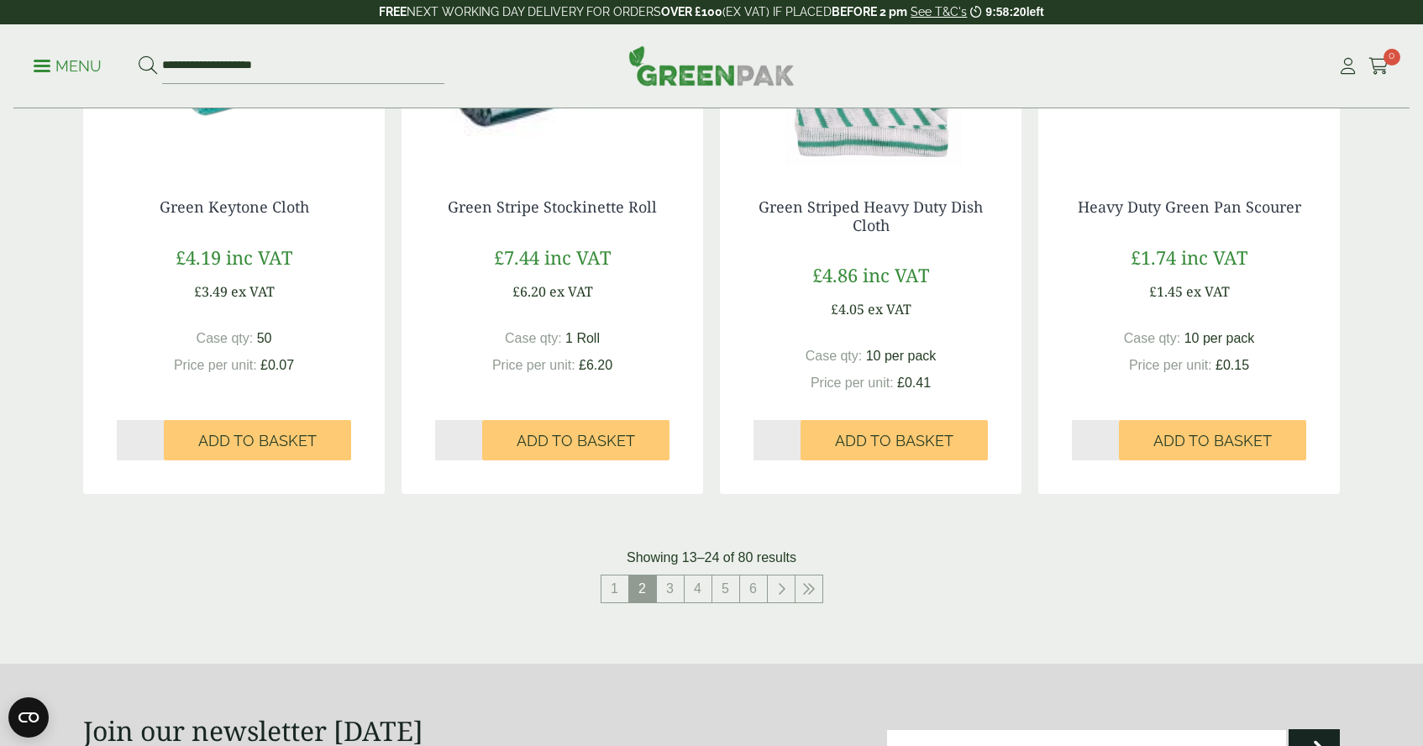
scroll to position [1569, 0]
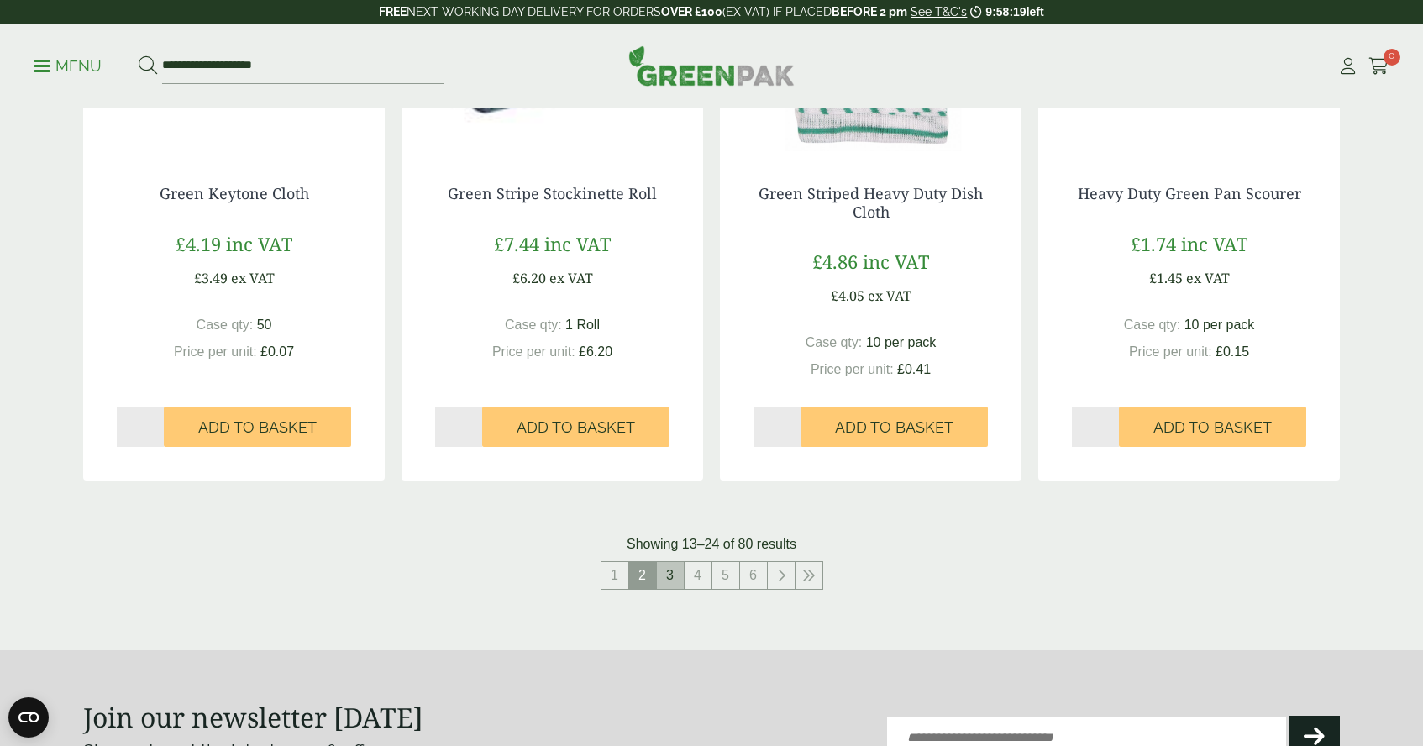
click at [676, 575] on link "3" at bounding box center [670, 575] width 27 height 27
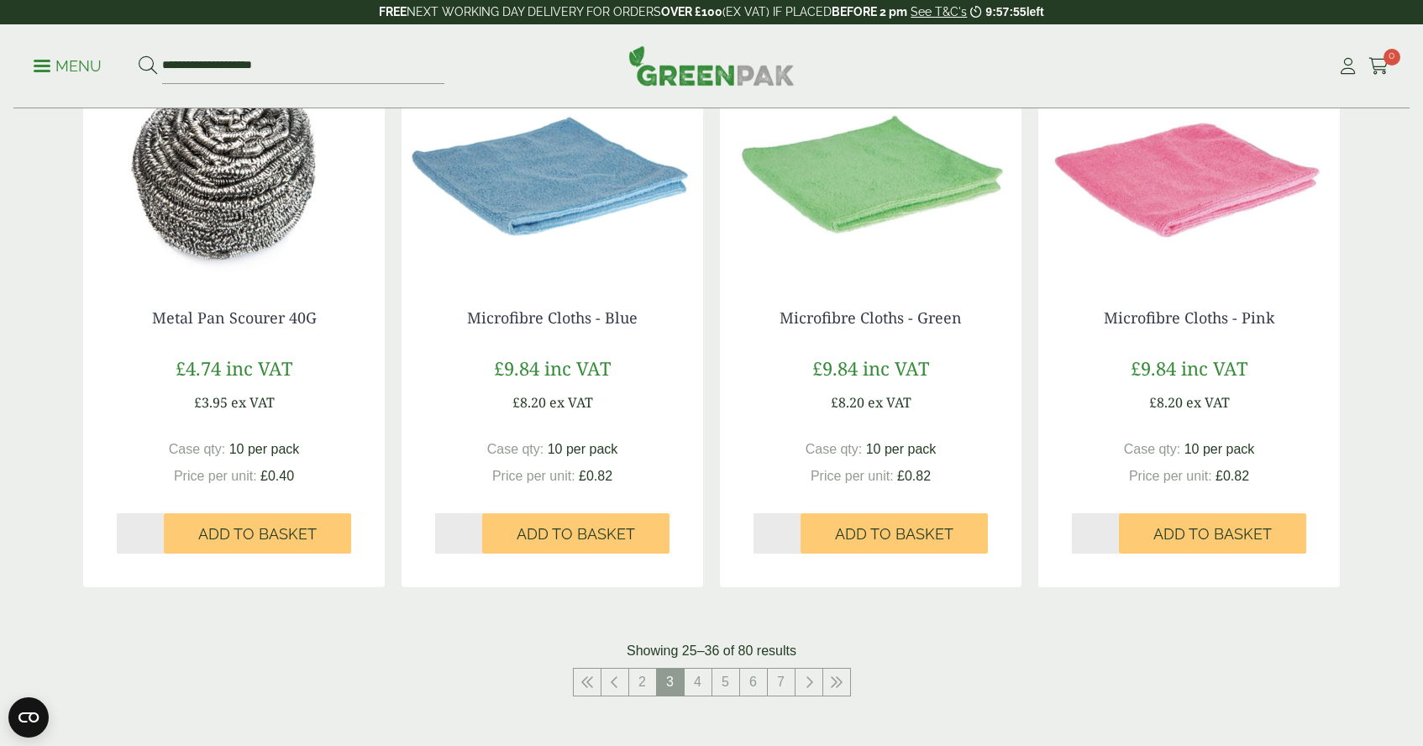
scroll to position [1456, 0]
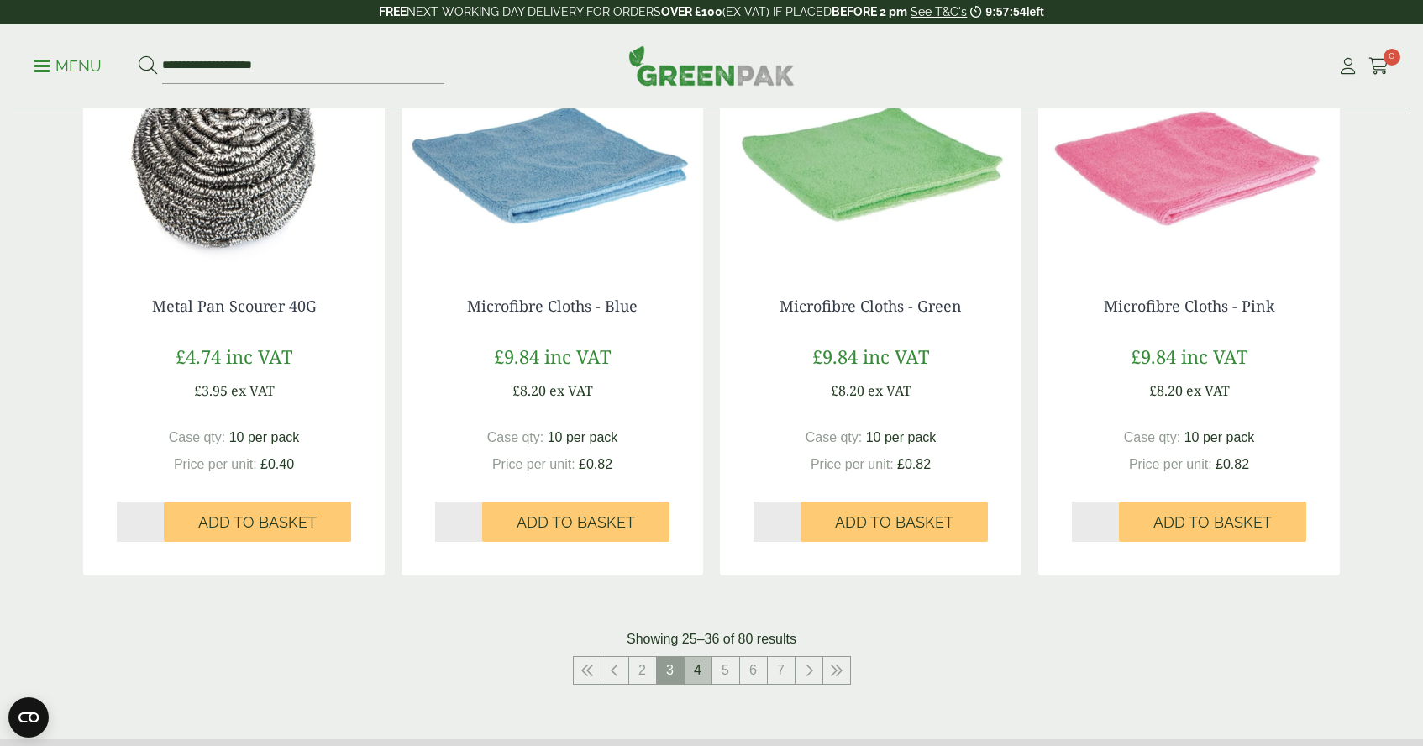
click at [694, 666] on link "4" at bounding box center [697, 670] width 27 height 27
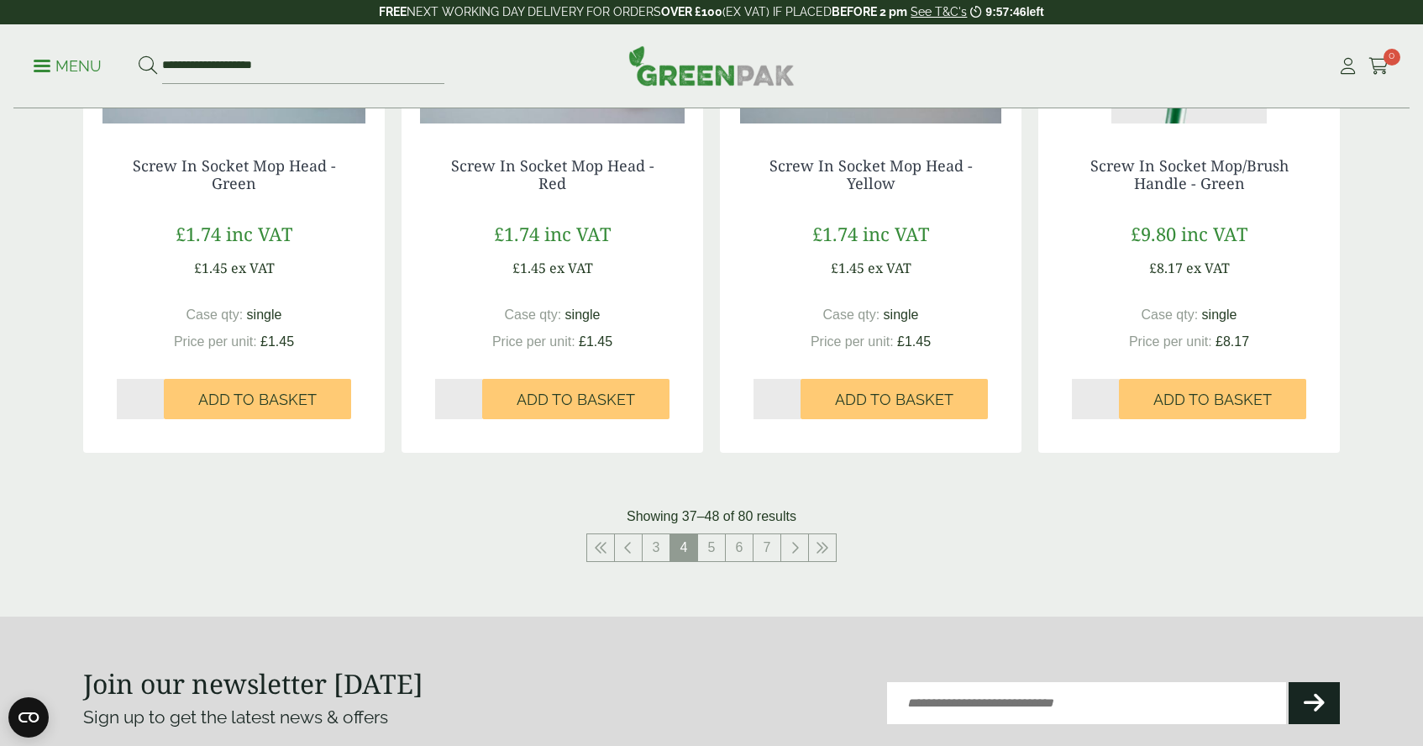
scroll to position [1631, 0]
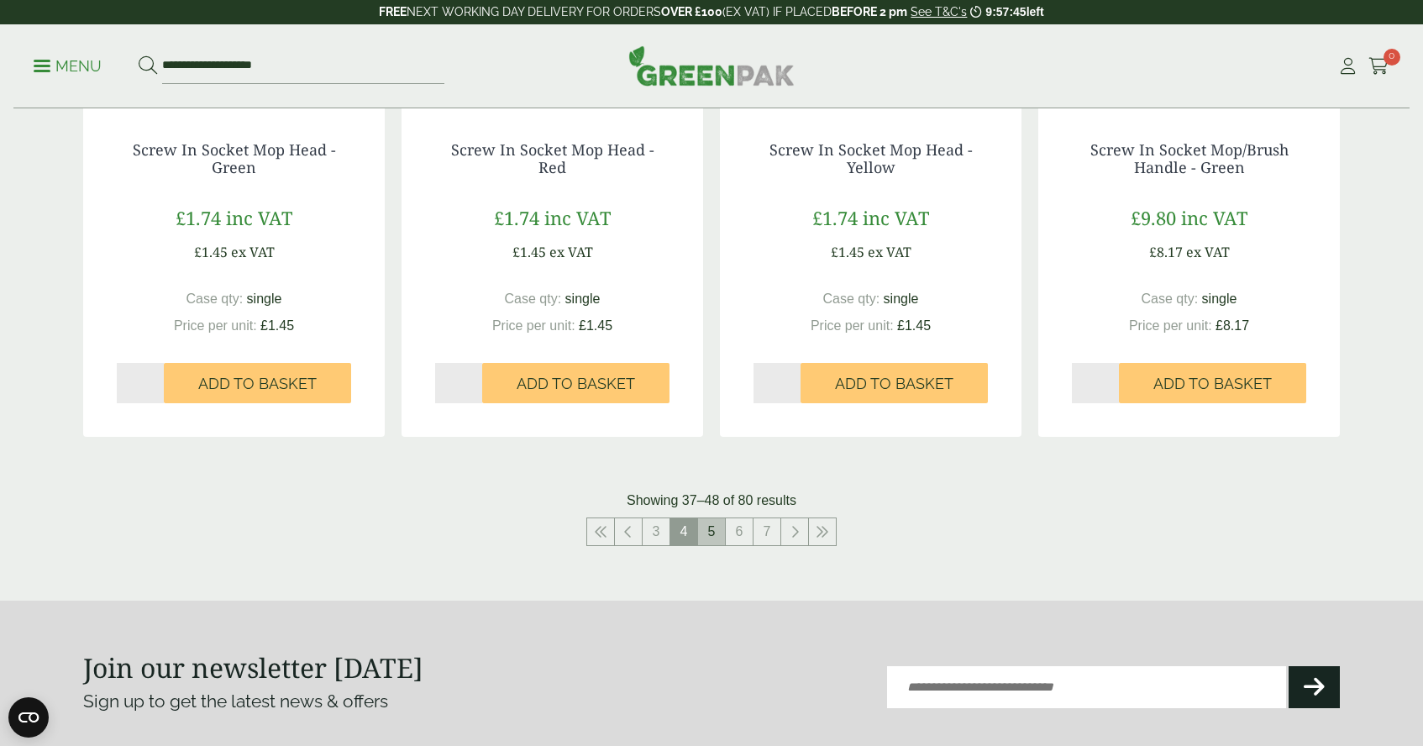
click at [713, 531] on link "5" at bounding box center [711, 531] width 27 height 27
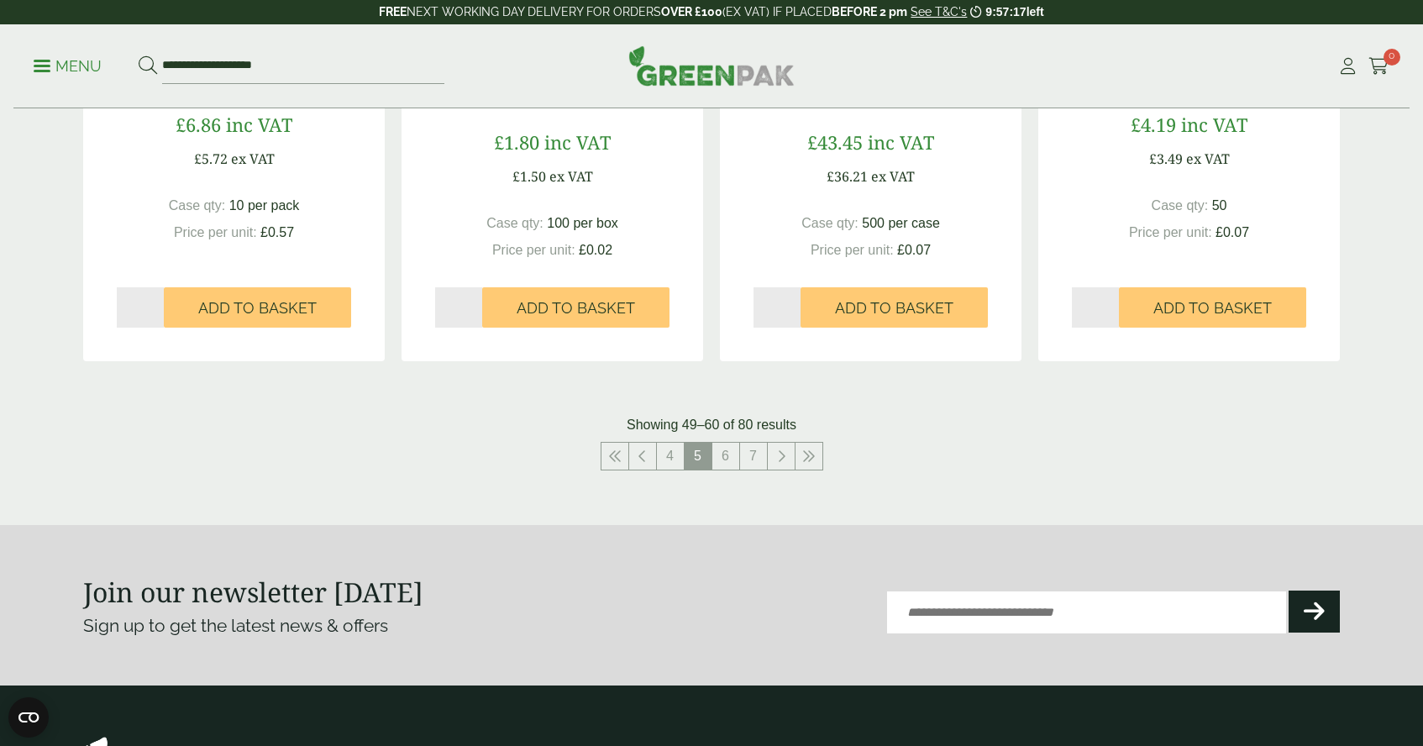
scroll to position [1699, 0]
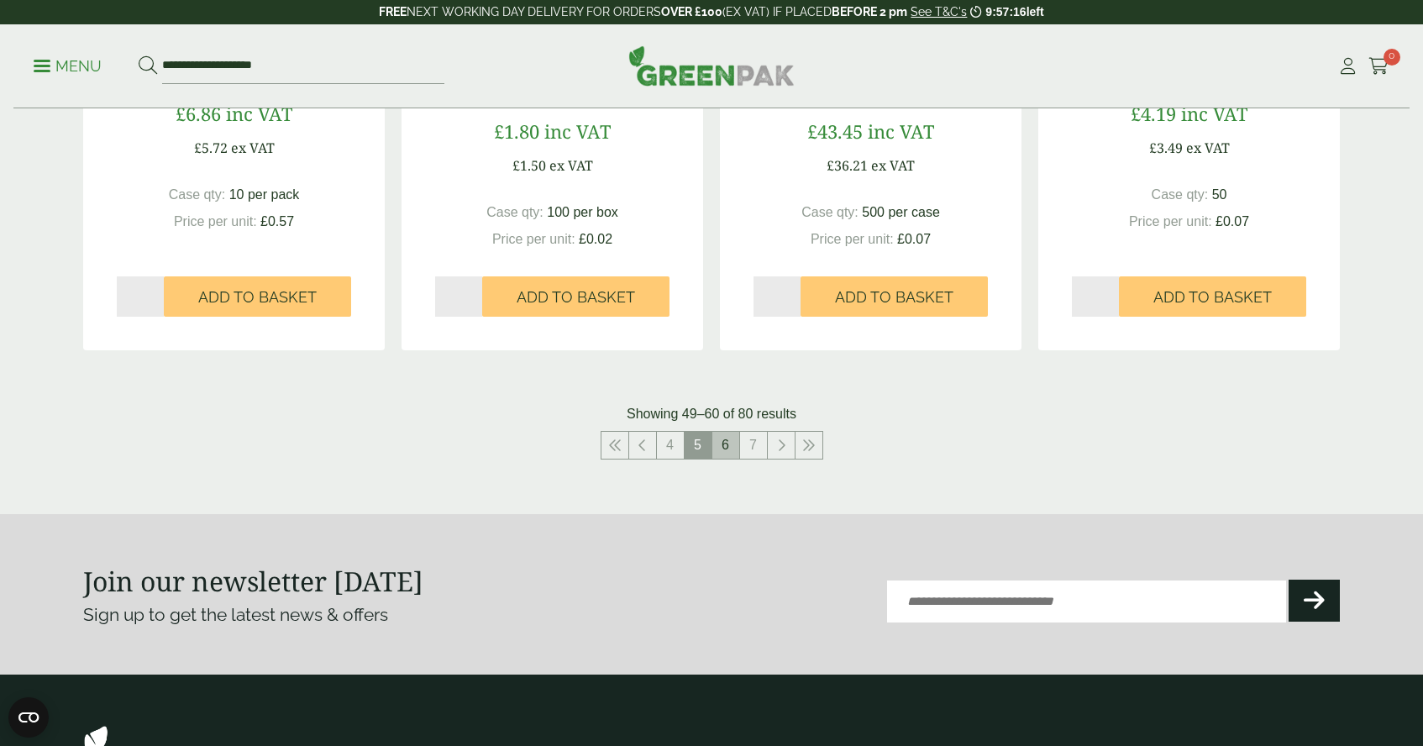
click at [726, 441] on link "6" at bounding box center [725, 445] width 27 height 27
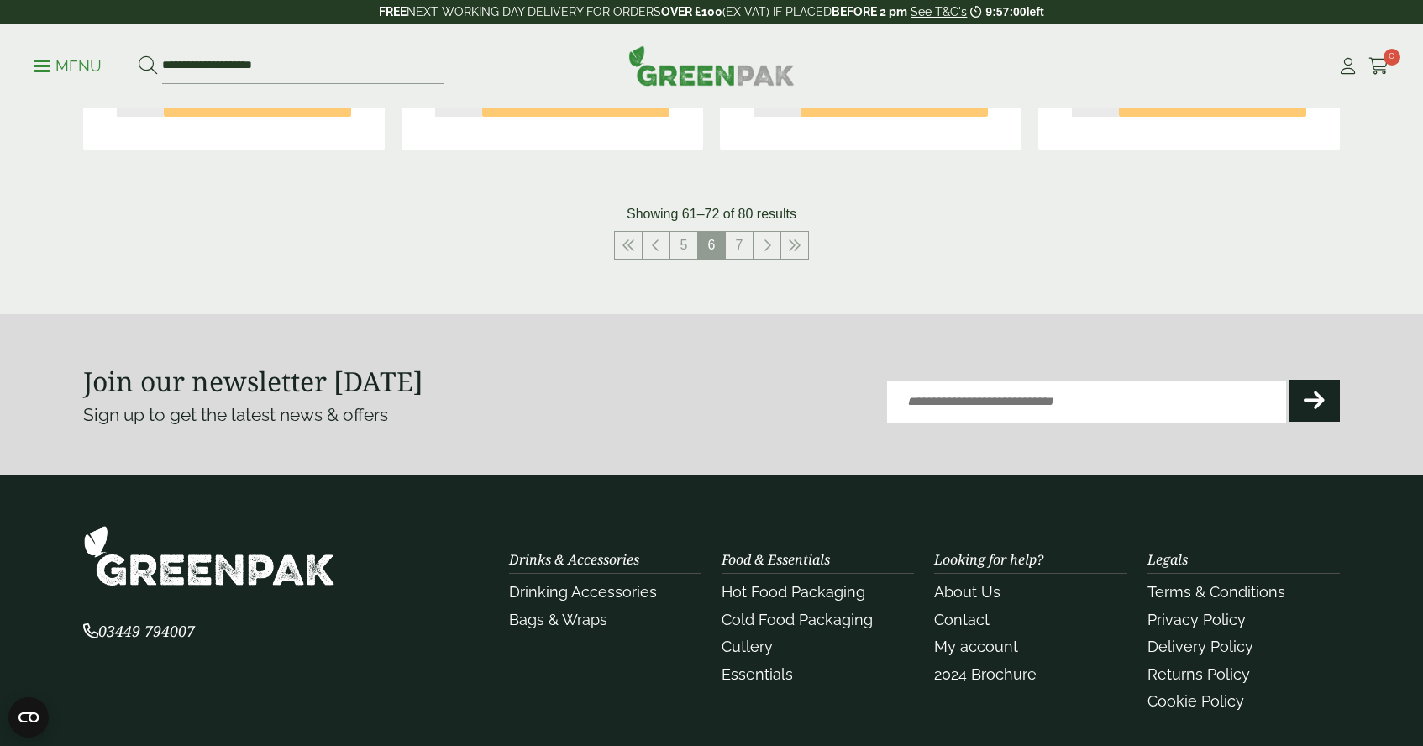
scroll to position [1904, 0]
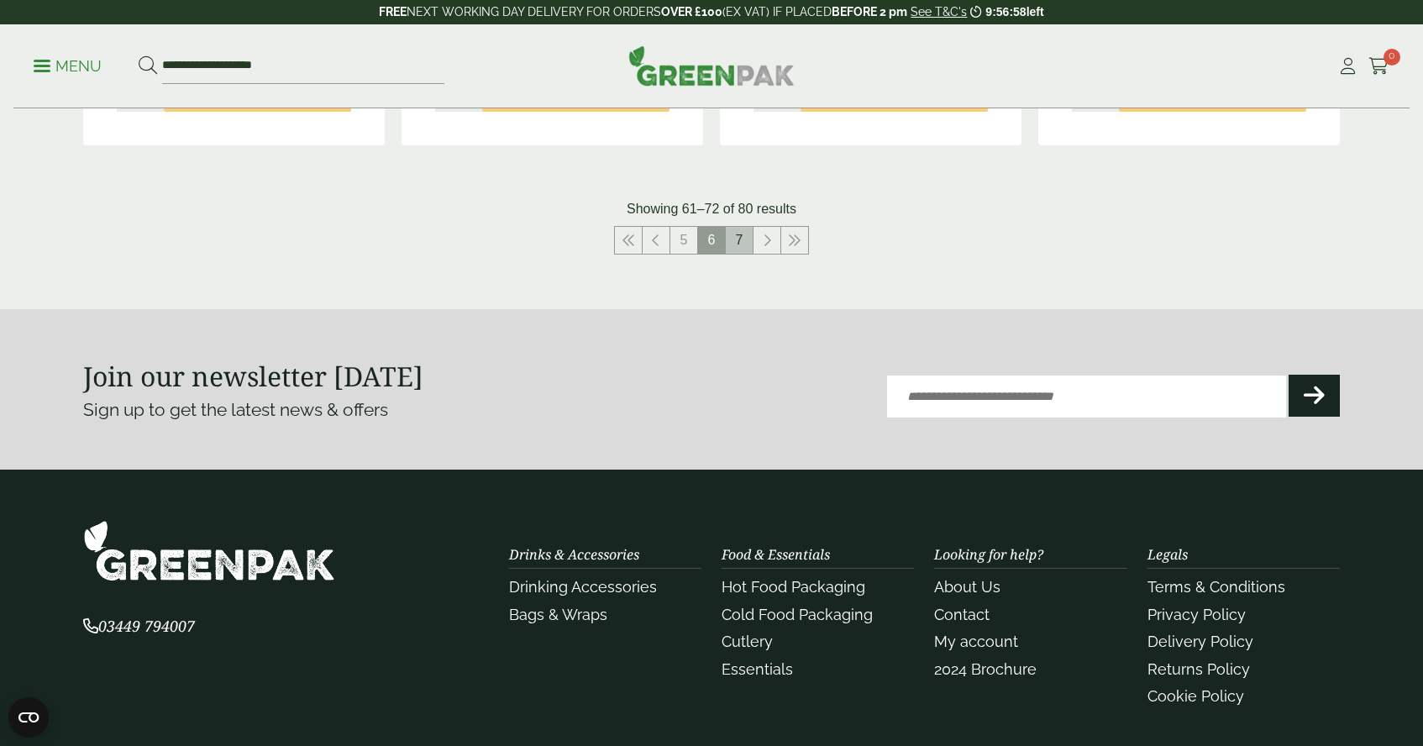
click at [738, 233] on link "7" at bounding box center [739, 240] width 27 height 27
